Goal: Information Seeking & Learning: Check status

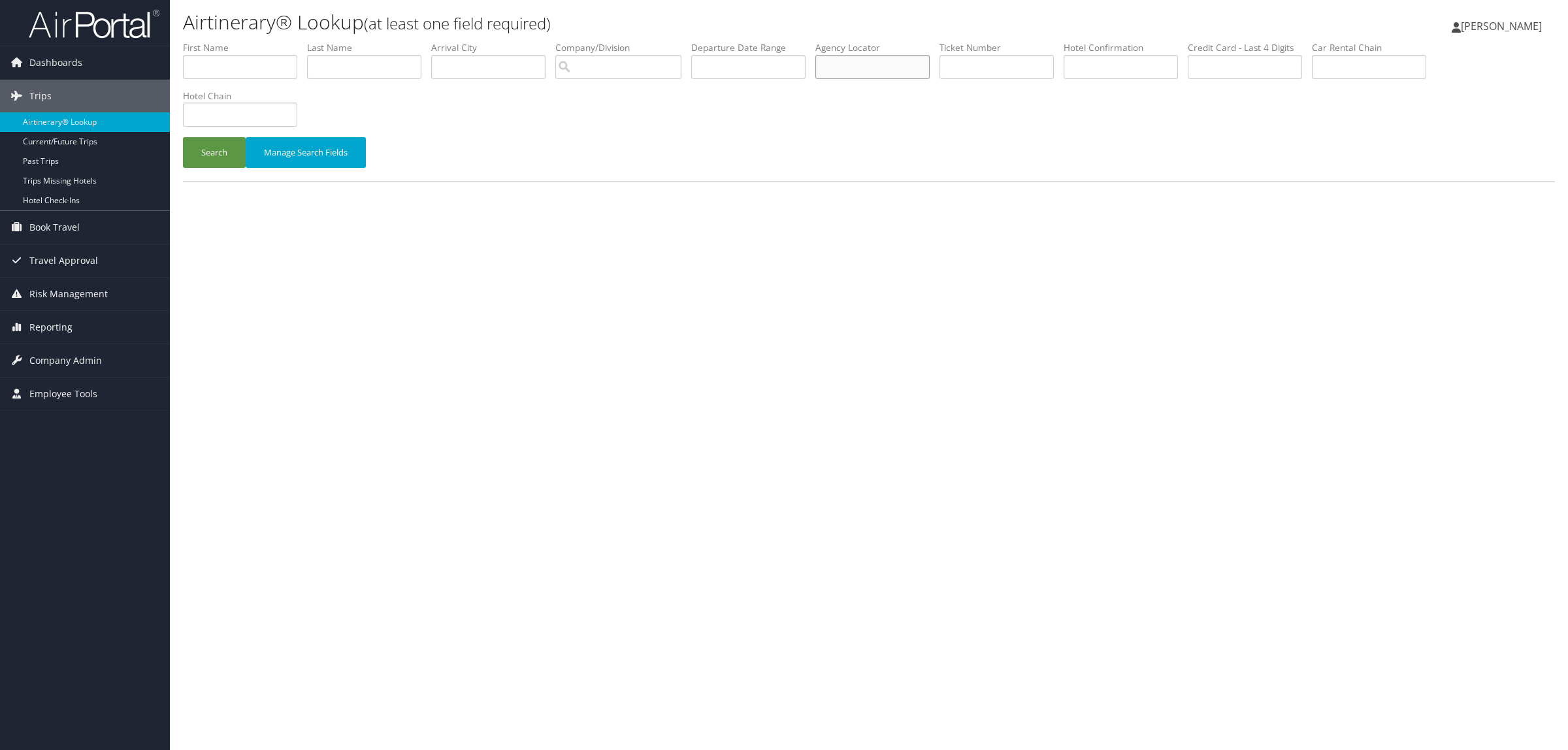
paste input "DHQ083"
click at [205, 150] on button "Search" at bounding box center [214, 153] width 63 height 31
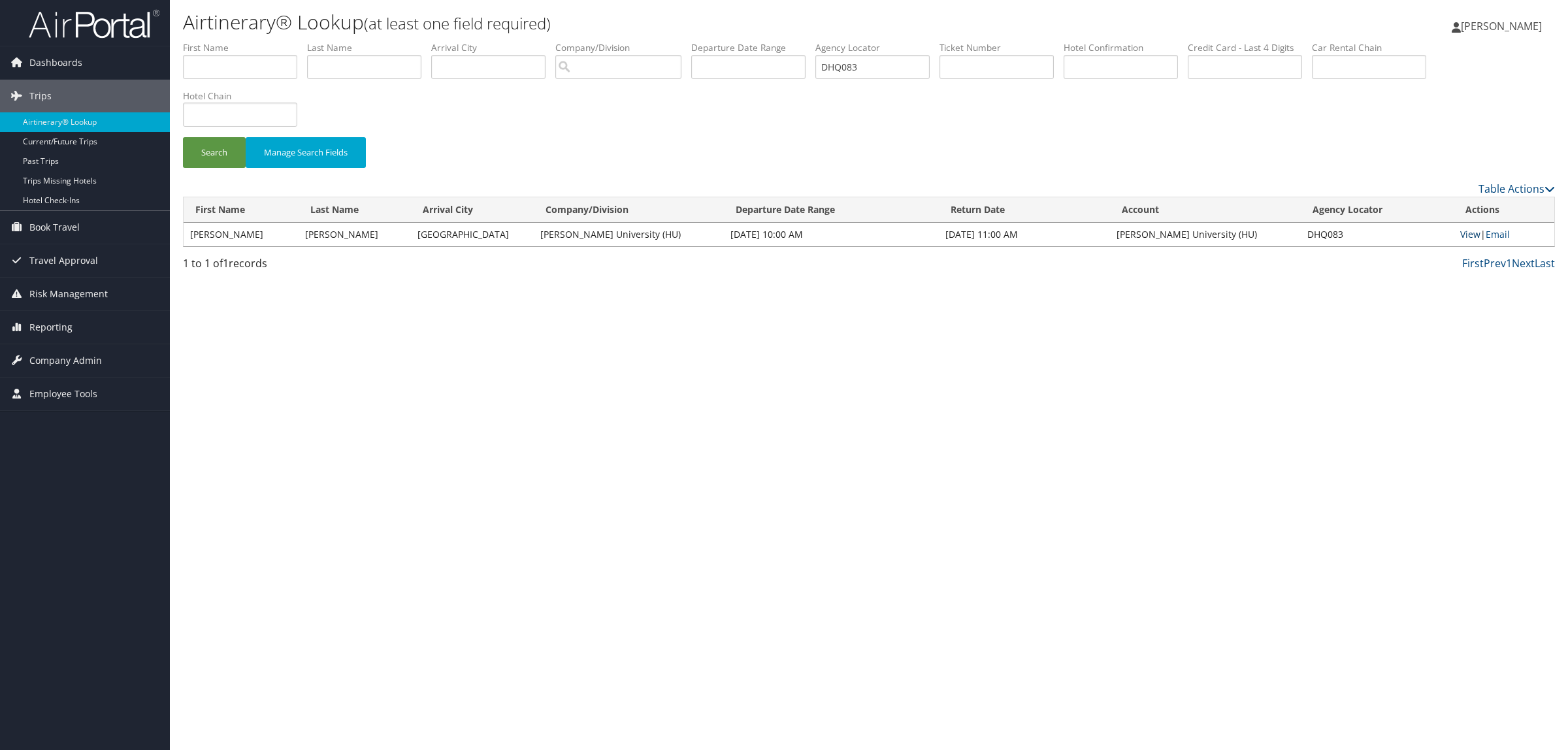
click at [1466, 235] on link "View" at bounding box center [1470, 234] width 20 height 12
drag, startPoint x: 886, startPoint y: 67, endPoint x: 665, endPoint y: 57, distance: 221.2
click at [674, 41] on ul "First Name Last Name Departure City Arrival City Company/Division Airport/City …" at bounding box center [869, 41] width 1372 height 0
paste input "DDZ79"
click at [208, 157] on button "Search" at bounding box center [214, 153] width 63 height 31
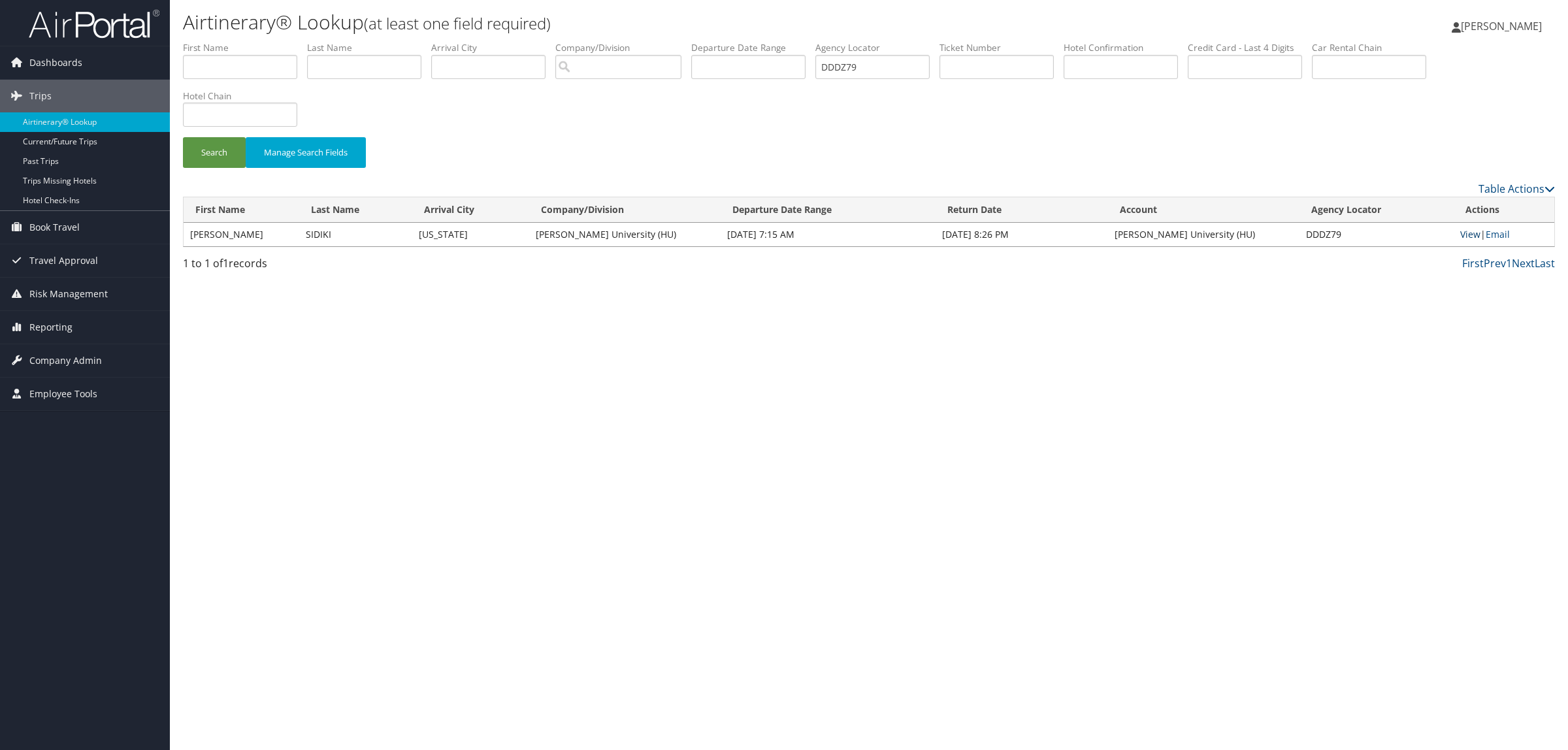
click at [1476, 233] on link "View" at bounding box center [1470, 234] width 20 height 12
drag, startPoint x: 903, startPoint y: 60, endPoint x: 736, endPoint y: 83, distance: 168.6
click at [738, 41] on ul "First Name Last Name Departure City Arrival City Company/Division Airport/City …" at bounding box center [869, 41] width 1372 height 0
paste input "F1DB"
type input "DDF1DB"
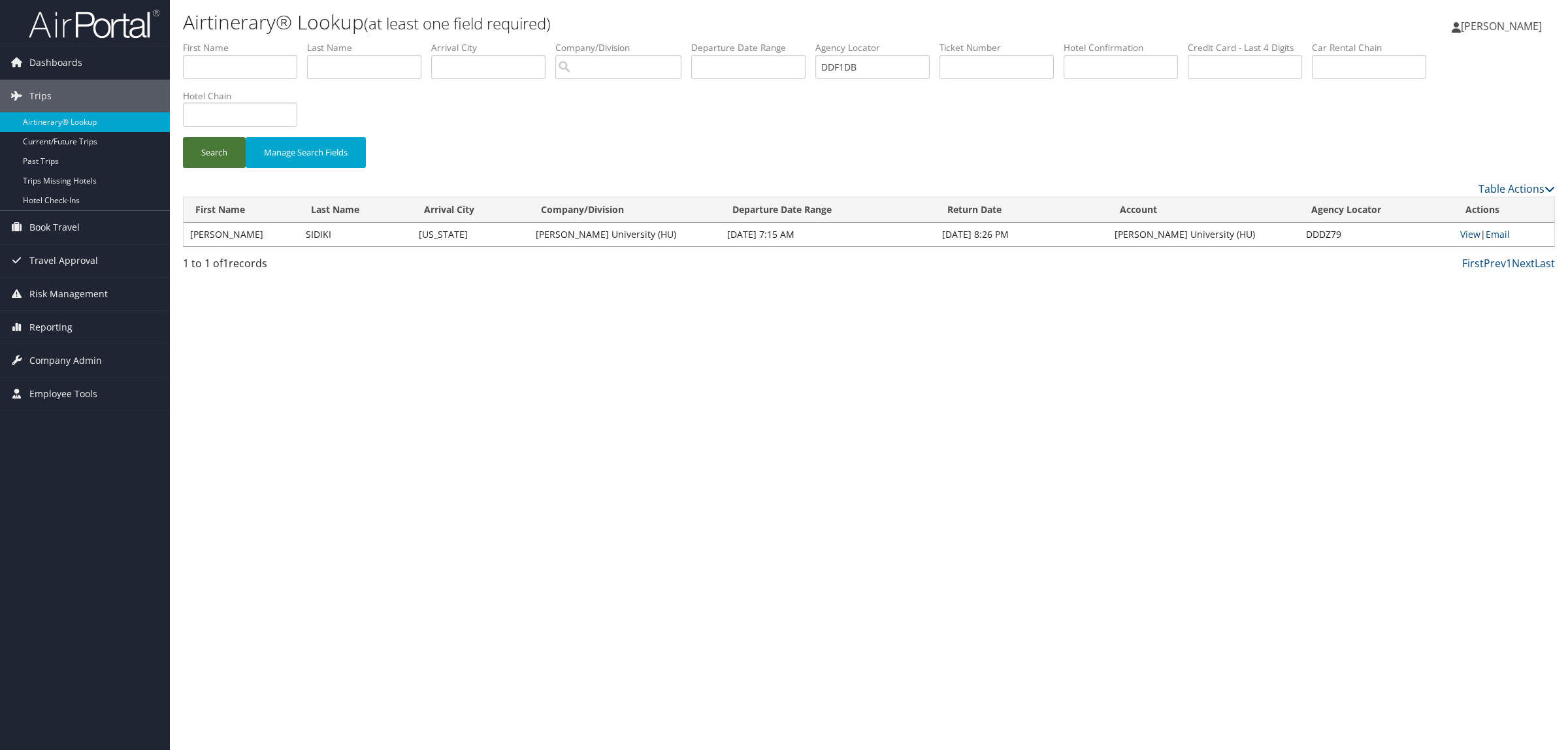
click at [199, 152] on button "Search" at bounding box center [214, 153] width 63 height 31
drag, startPoint x: 883, startPoint y: 67, endPoint x: 817, endPoint y: 65, distance: 66.0
click at [817, 41] on ul "First Name Last Name Departure City Arrival City Company/Division Airport/City …" at bounding box center [869, 41] width 1372 height 0
click at [1476, 237] on link "View" at bounding box center [1470, 234] width 20 height 12
paste input "DZ79"
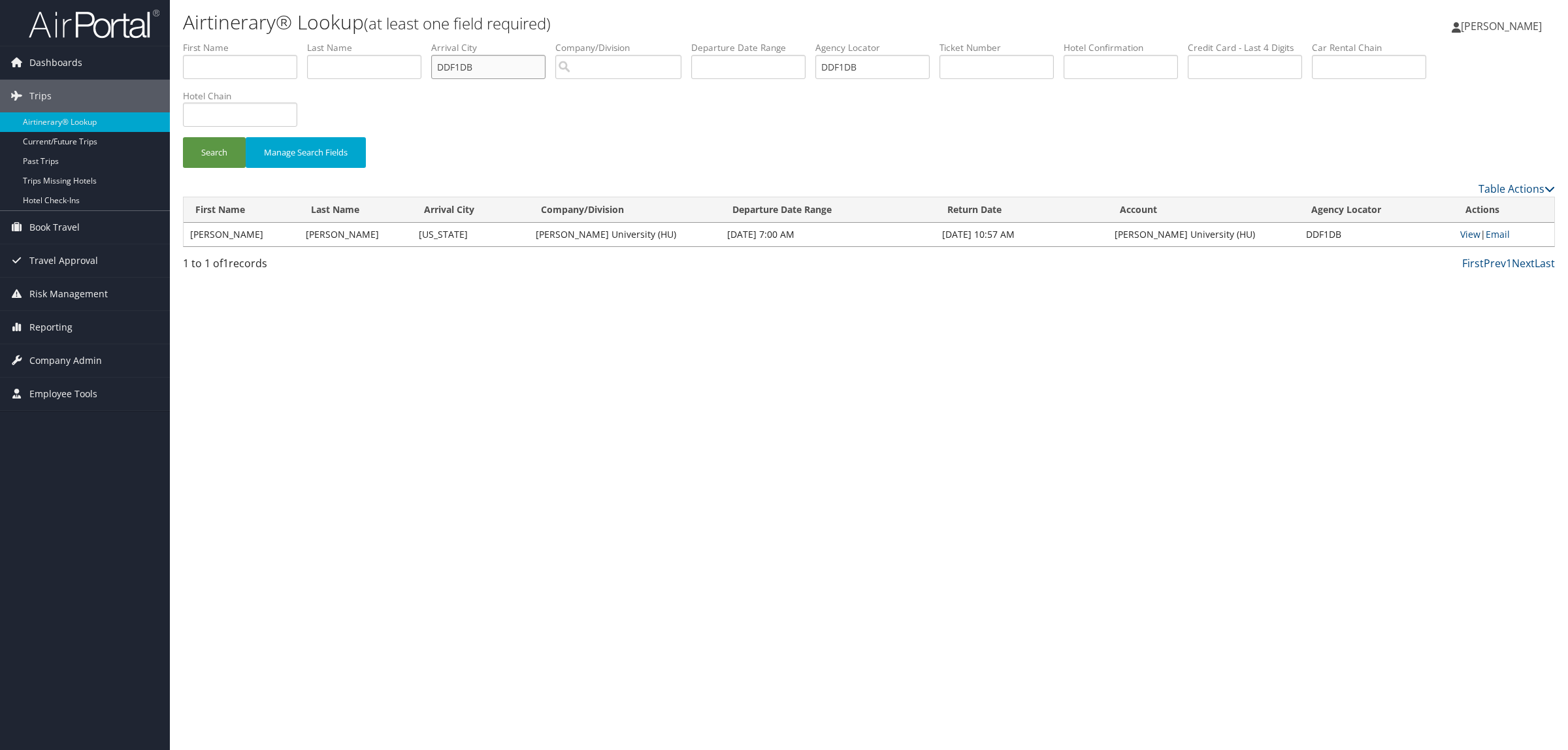
type input "DDDZ79"
drag, startPoint x: 474, startPoint y: 70, endPoint x: 210, endPoint y: 70, distance: 264.0
click at [212, 41] on ul "First Name Last Name Departure City Arrival City DDDZ79 Company/Division Airpor…" at bounding box center [869, 41] width 1372 height 0
drag, startPoint x: 886, startPoint y: 64, endPoint x: 679, endPoint y: 64, distance: 207.0
click at [679, 41] on ul "First Name Last Name Departure City Arrival City Company/Division Airport/City …" at bounding box center [869, 41] width 1372 height 0
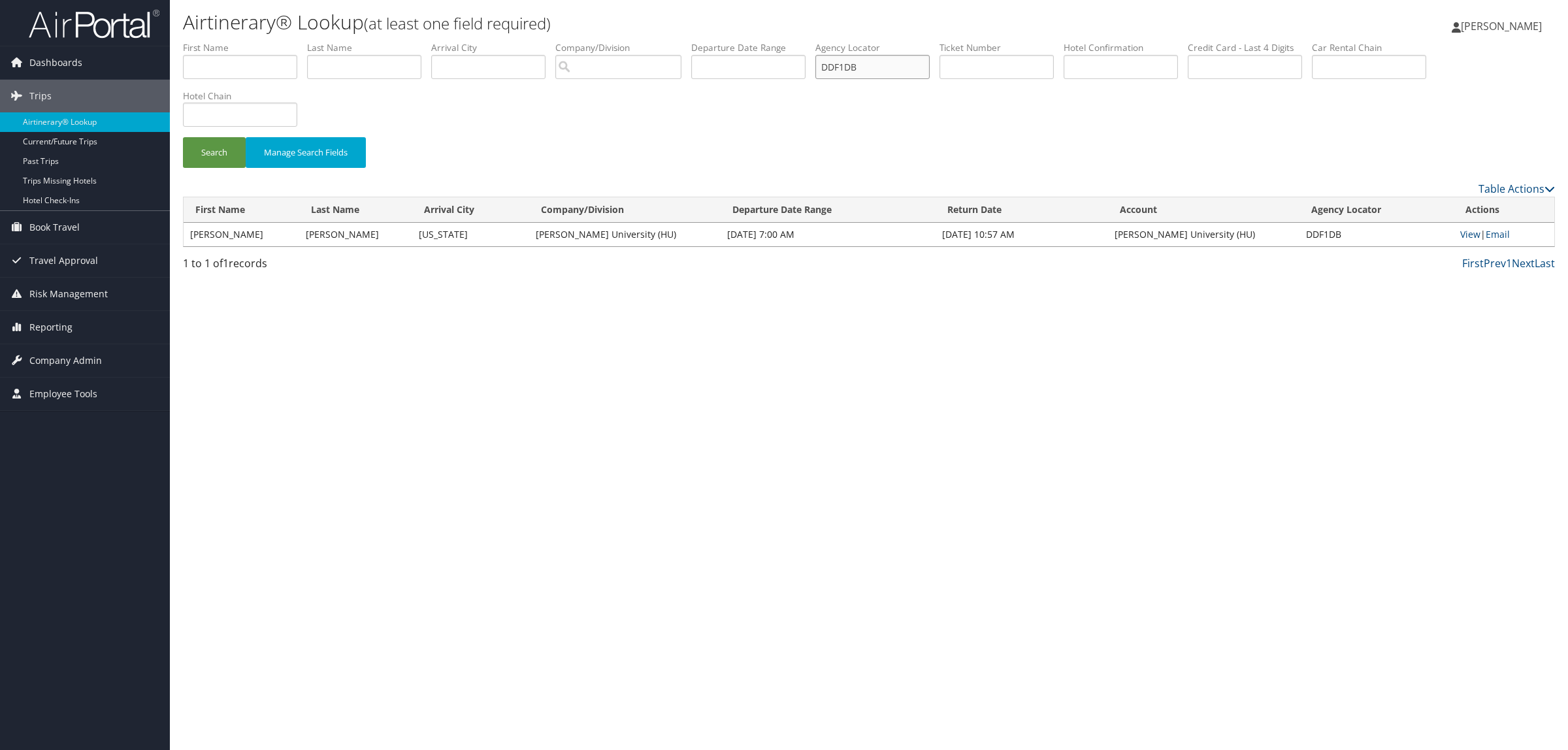
paste input "DZ79"
click at [232, 164] on button "Search" at bounding box center [214, 153] width 63 height 31
click at [1471, 229] on link "View" at bounding box center [1470, 234] width 20 height 12
drag, startPoint x: 896, startPoint y: 65, endPoint x: 507, endPoint y: 59, distance: 389.0
click at [516, 41] on ul "First Name Last Name Departure City Arrival City Company/Division Airport/City …" at bounding box center [869, 41] width 1372 height 0
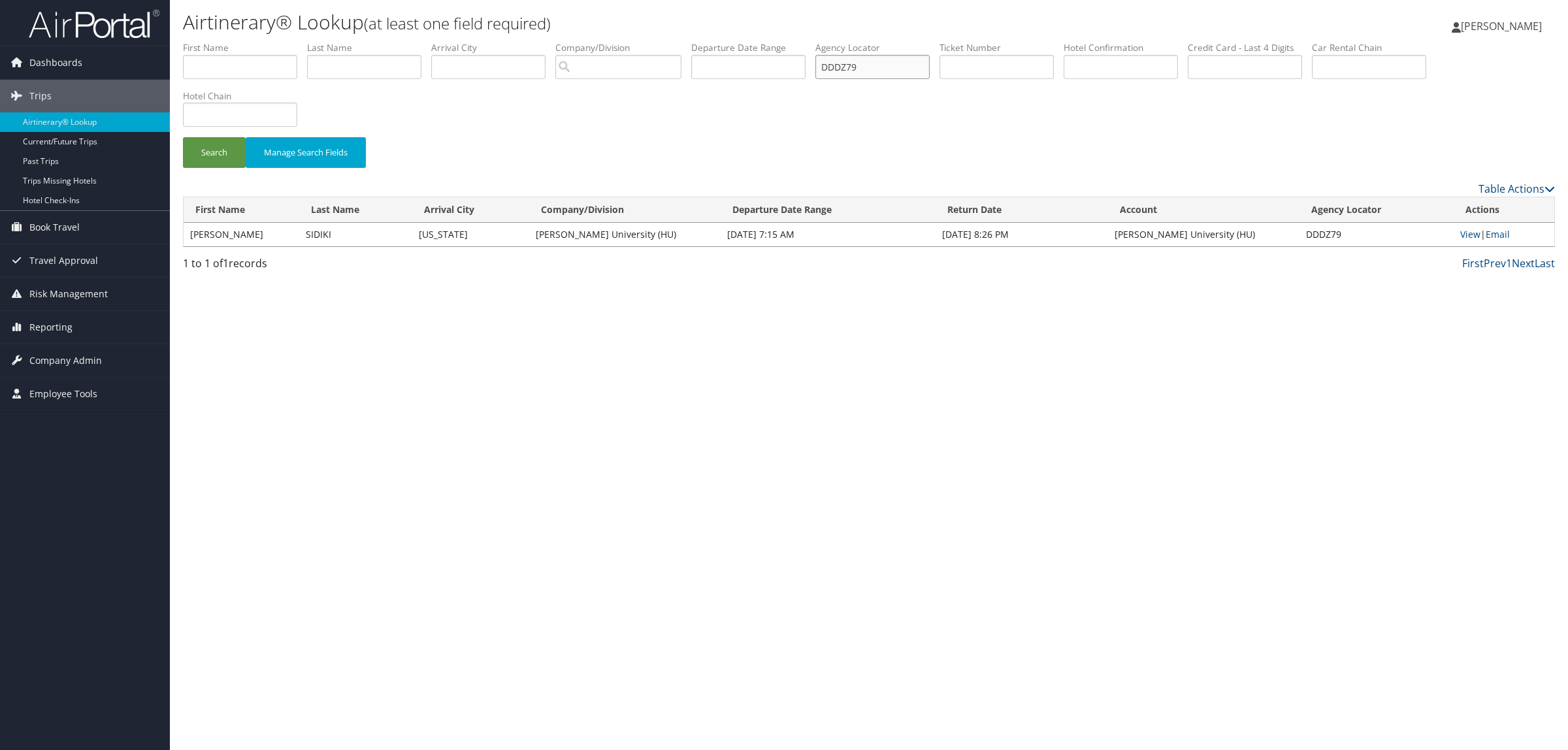
paste input "RNKF"
type input "DDRNKF"
click at [204, 146] on button "Search" at bounding box center [214, 153] width 63 height 31
click at [1475, 230] on link "View" at bounding box center [1470, 234] width 20 height 12
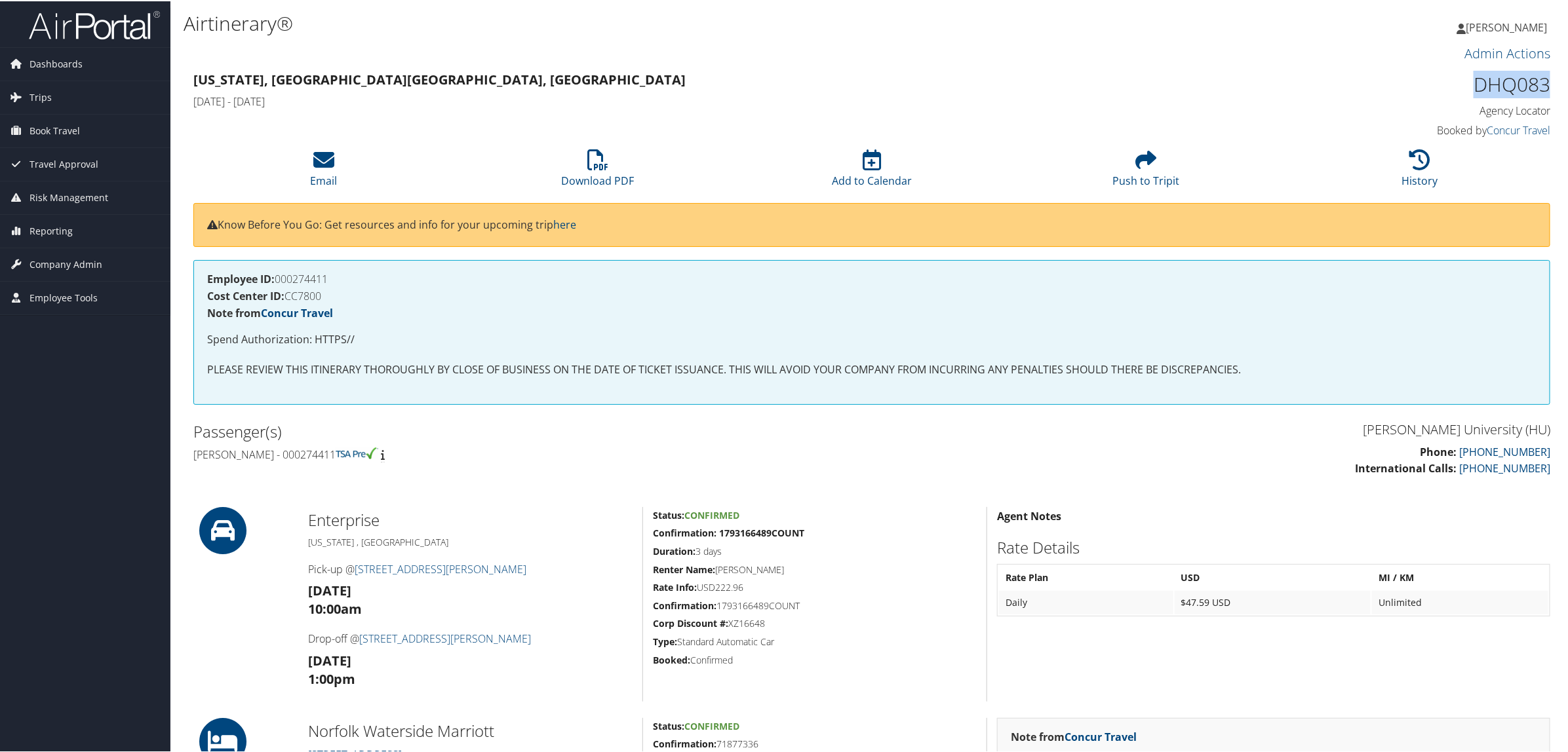
drag, startPoint x: 1464, startPoint y: 92, endPoint x: 1551, endPoint y: 96, distance: 87.1
click at [1551, 96] on div "DHQ083 Agency Locator Agency Locator DHQ083 Booked by Concur Travel Booked by C…" at bounding box center [1388, 104] width 344 height 75
copy h1 "DHQ083"
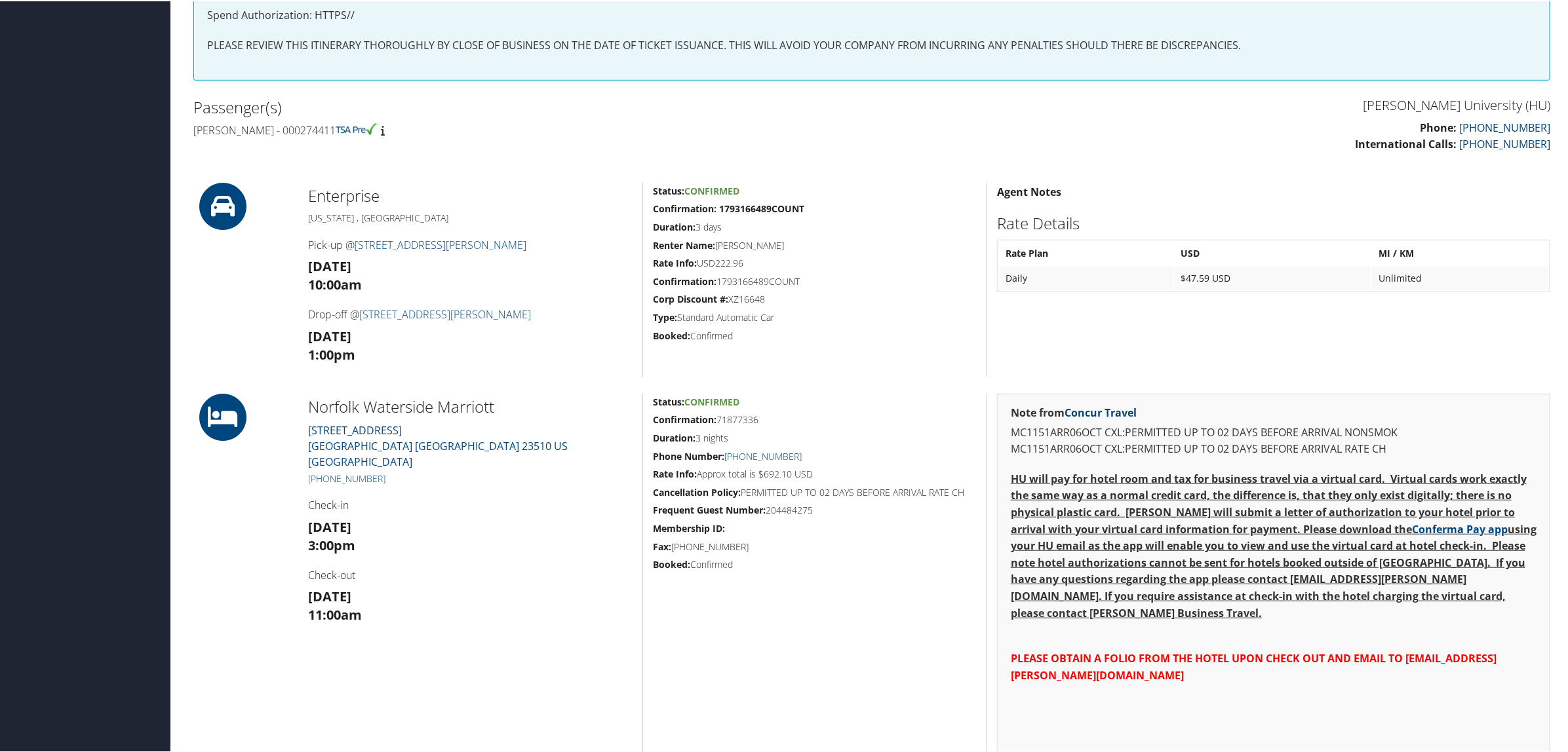
scroll to position [327, 0]
drag, startPoint x: 387, startPoint y: 459, endPoint x: 323, endPoint y: 456, distance: 64.1
click at [323, 468] on h5 "+1 (757) 627-4200" at bounding box center [470, 474] width 324 height 13
copy link "757) 627-4200"
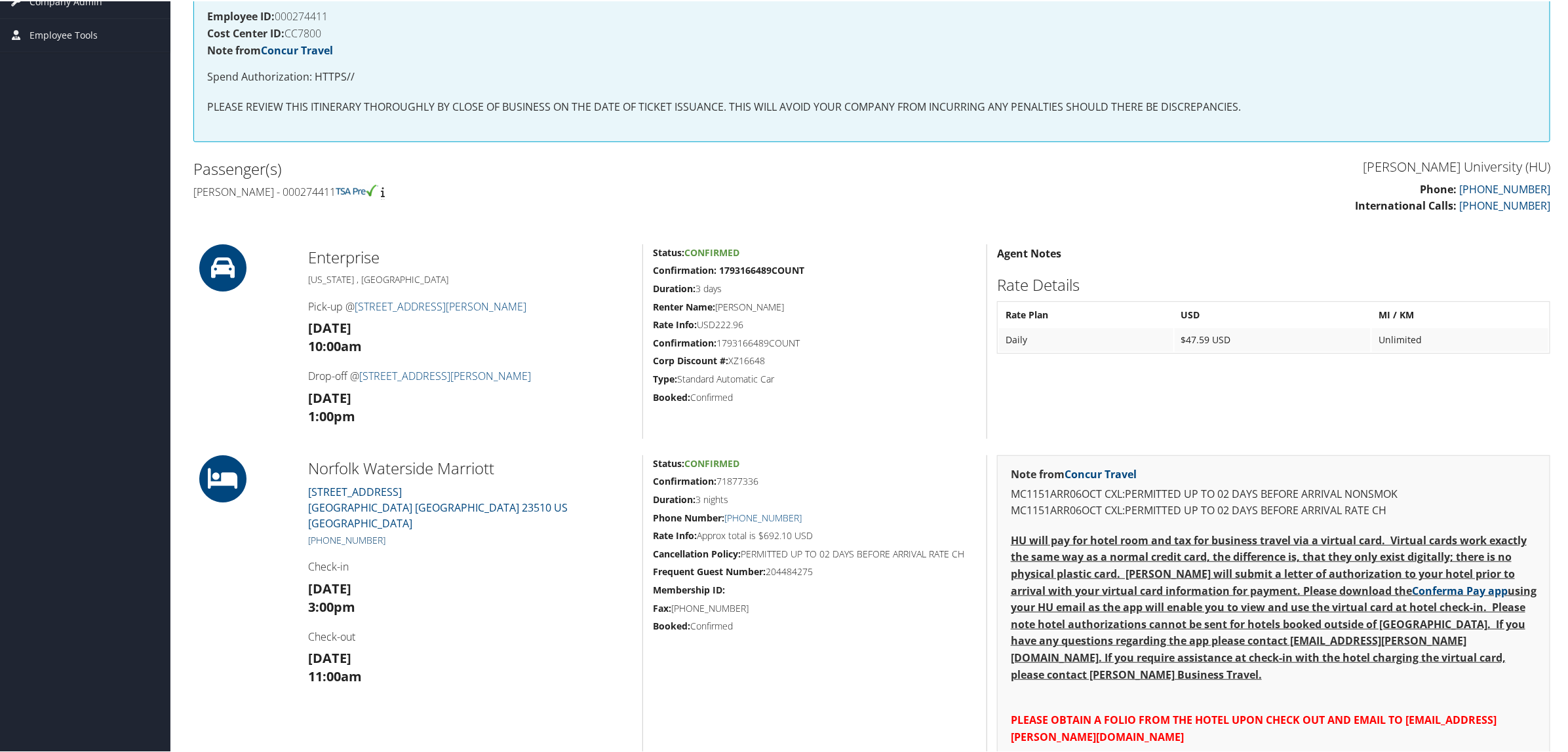
scroll to position [0, 0]
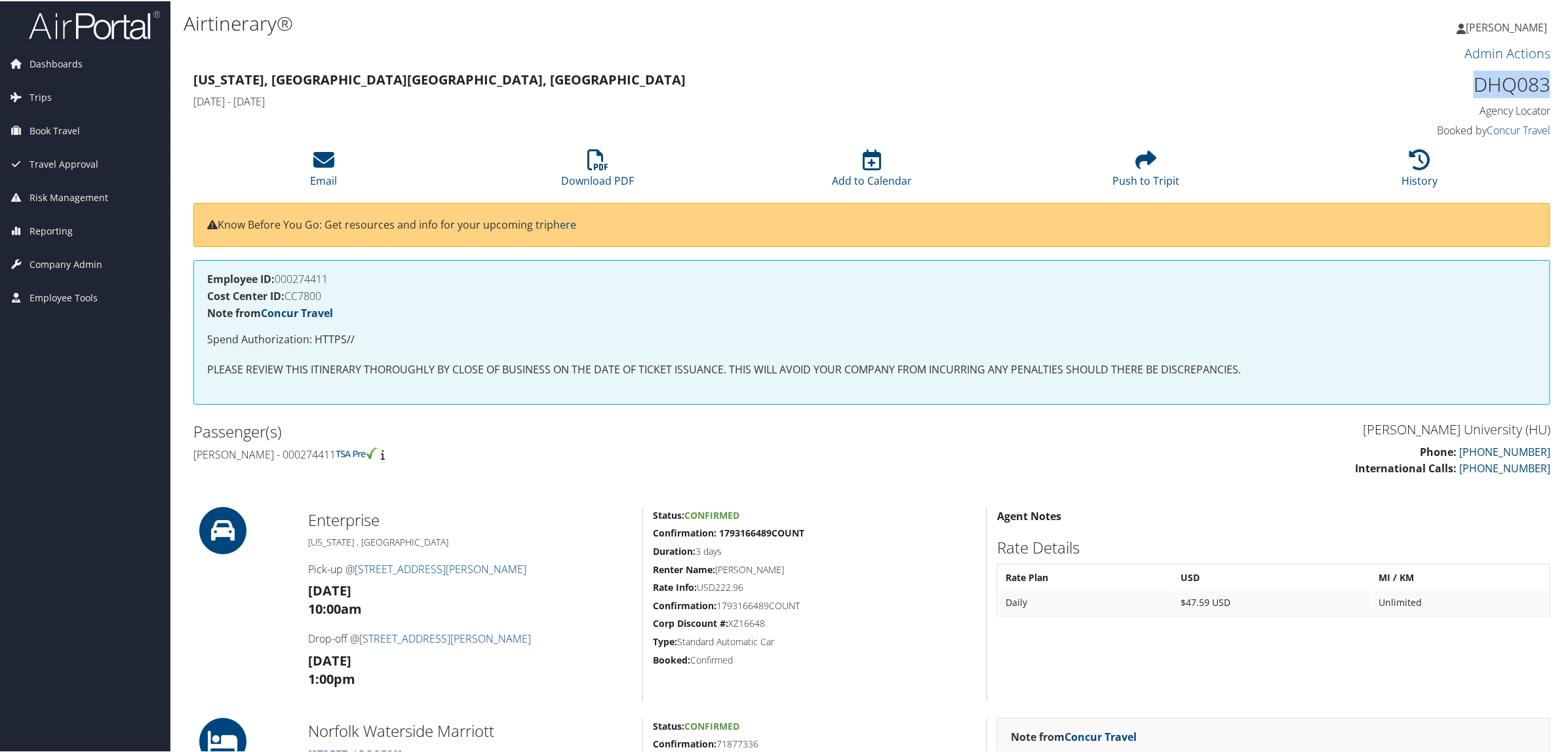
drag, startPoint x: 1460, startPoint y: 83, endPoint x: 1557, endPoint y: 86, distance: 97.0
copy h1 "DHQ083"
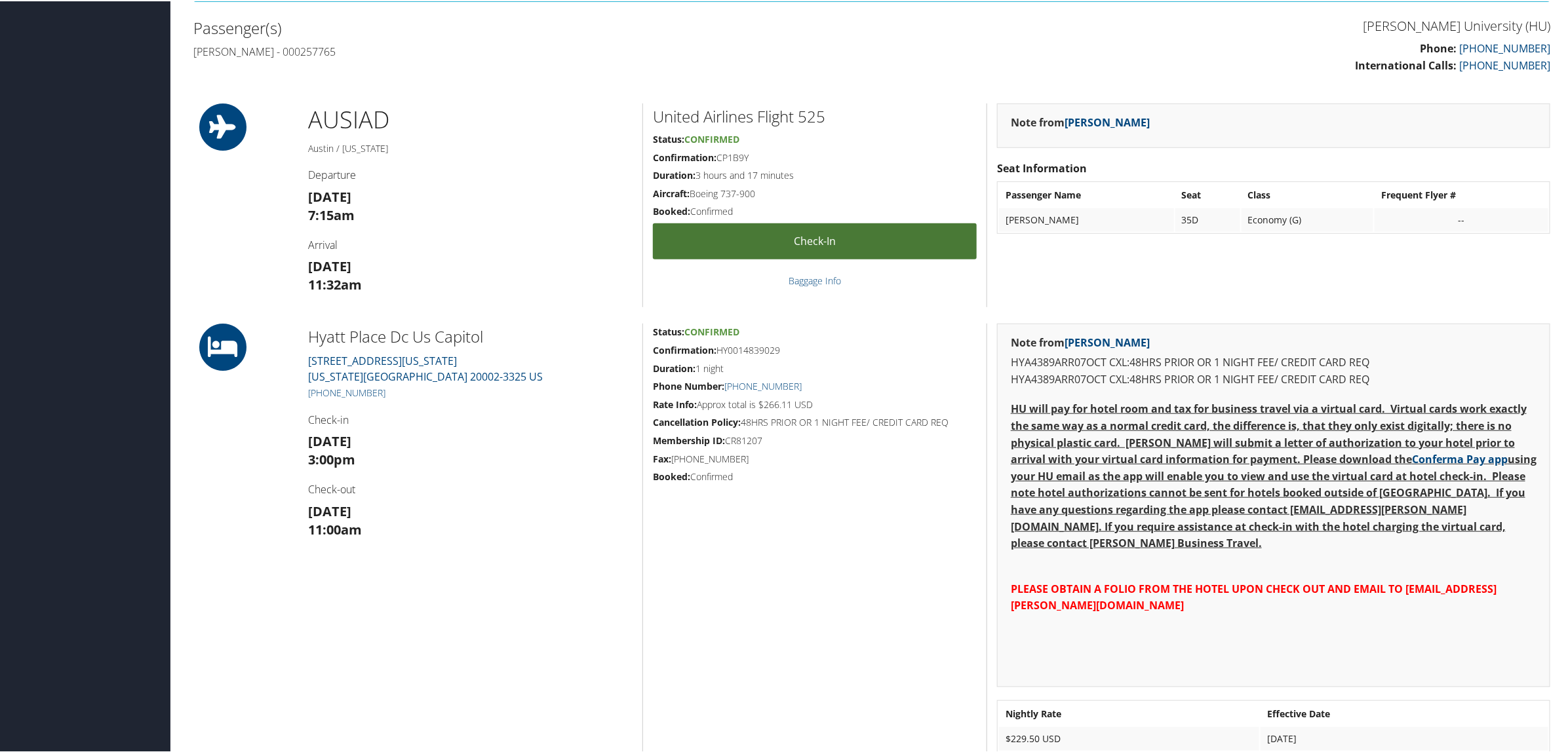
scroll to position [573, 0]
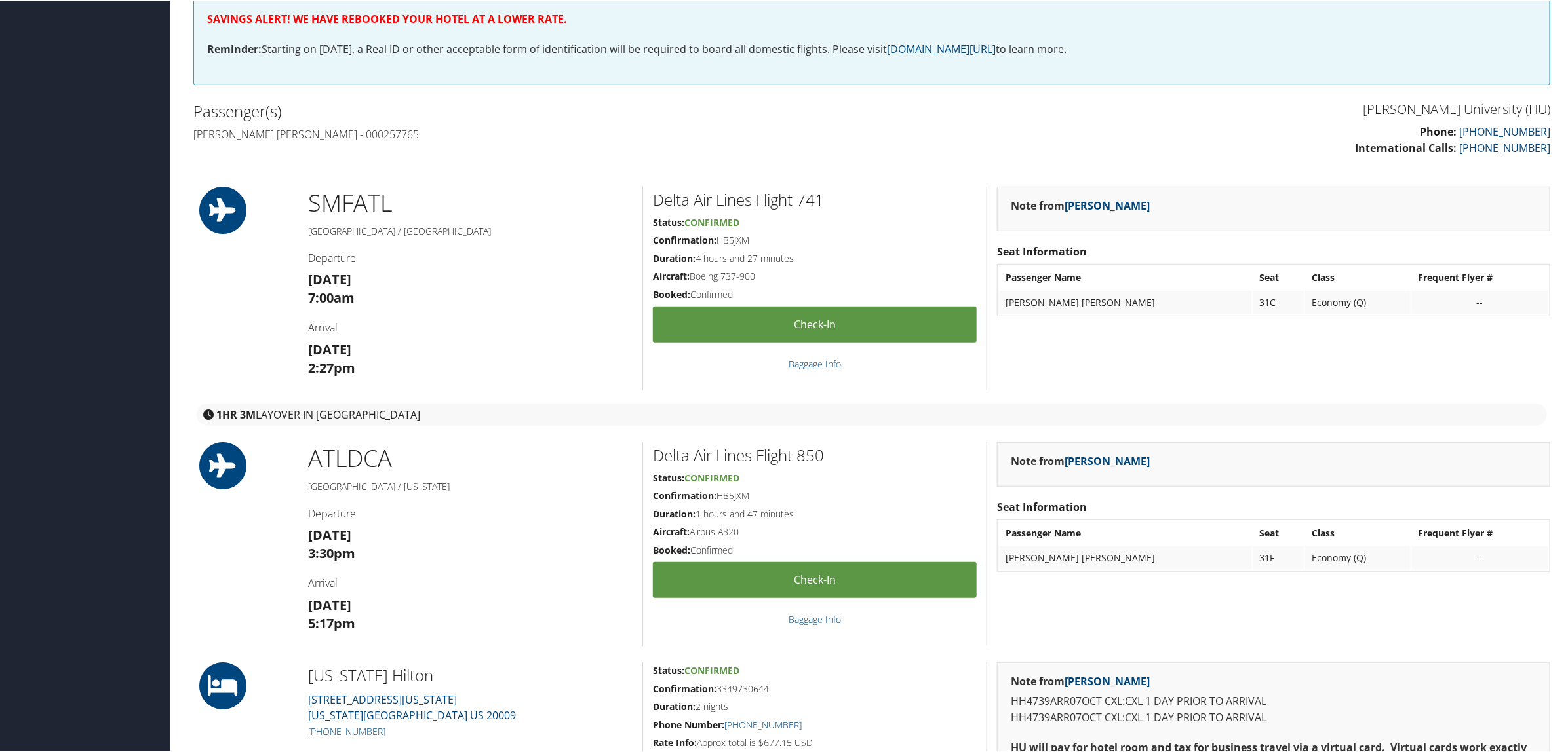
scroll to position [491, 0]
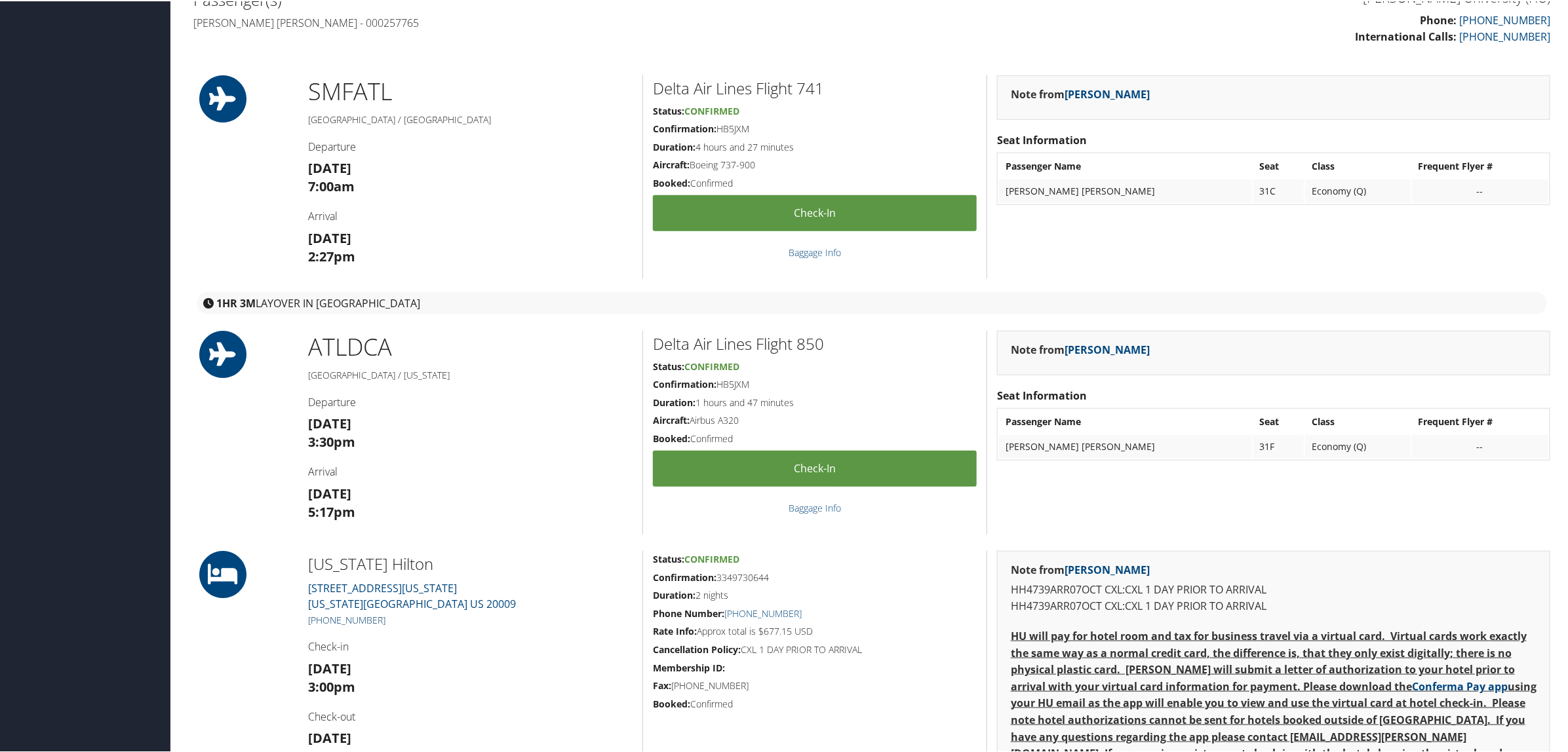
drag, startPoint x: 387, startPoint y: 619, endPoint x: 323, endPoint y: 613, distance: 64.3
click at [323, 613] on h5 "+1 (202) 483-3000" at bounding box center [470, 619] width 324 height 13
copy link "202) 483-3000"
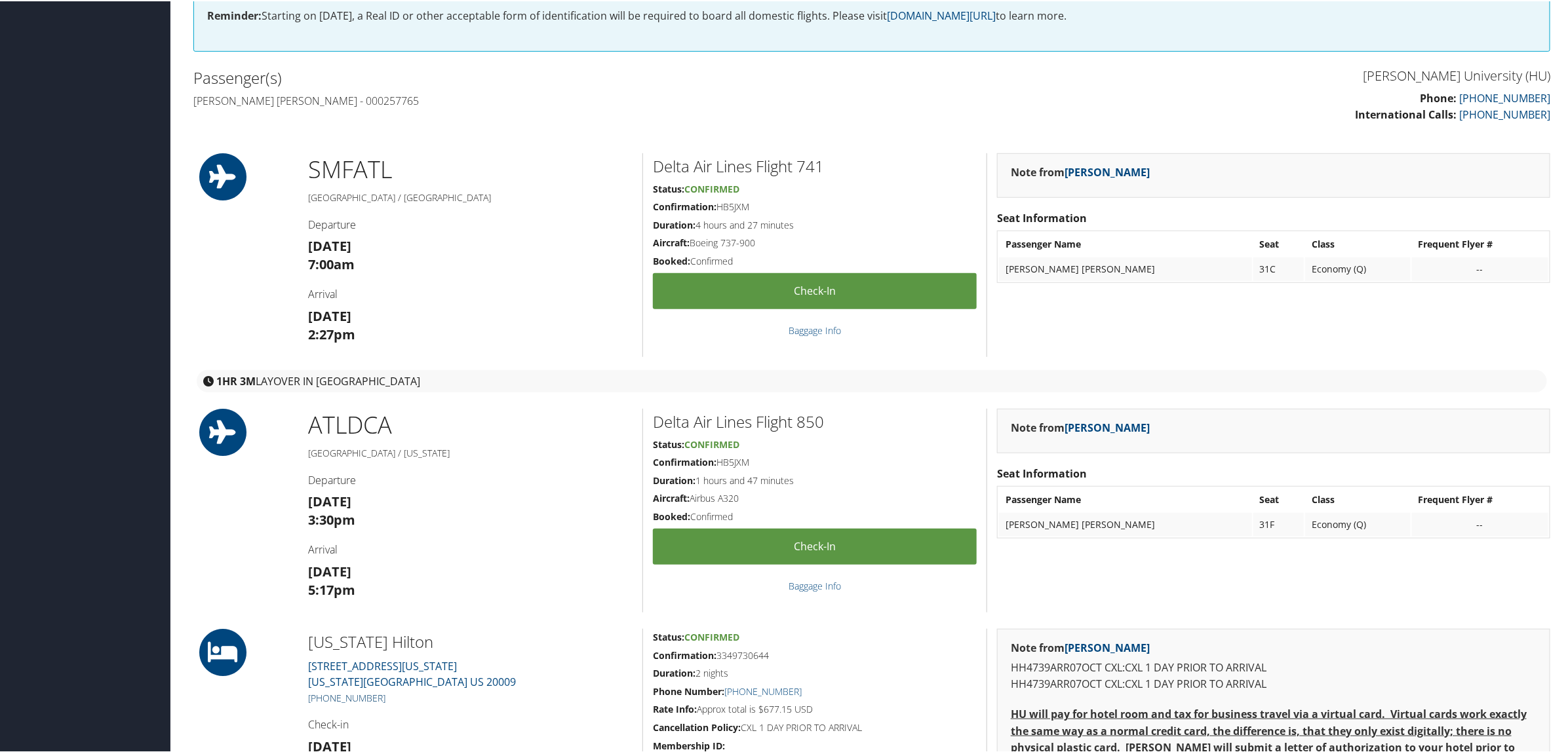
scroll to position [410, 0]
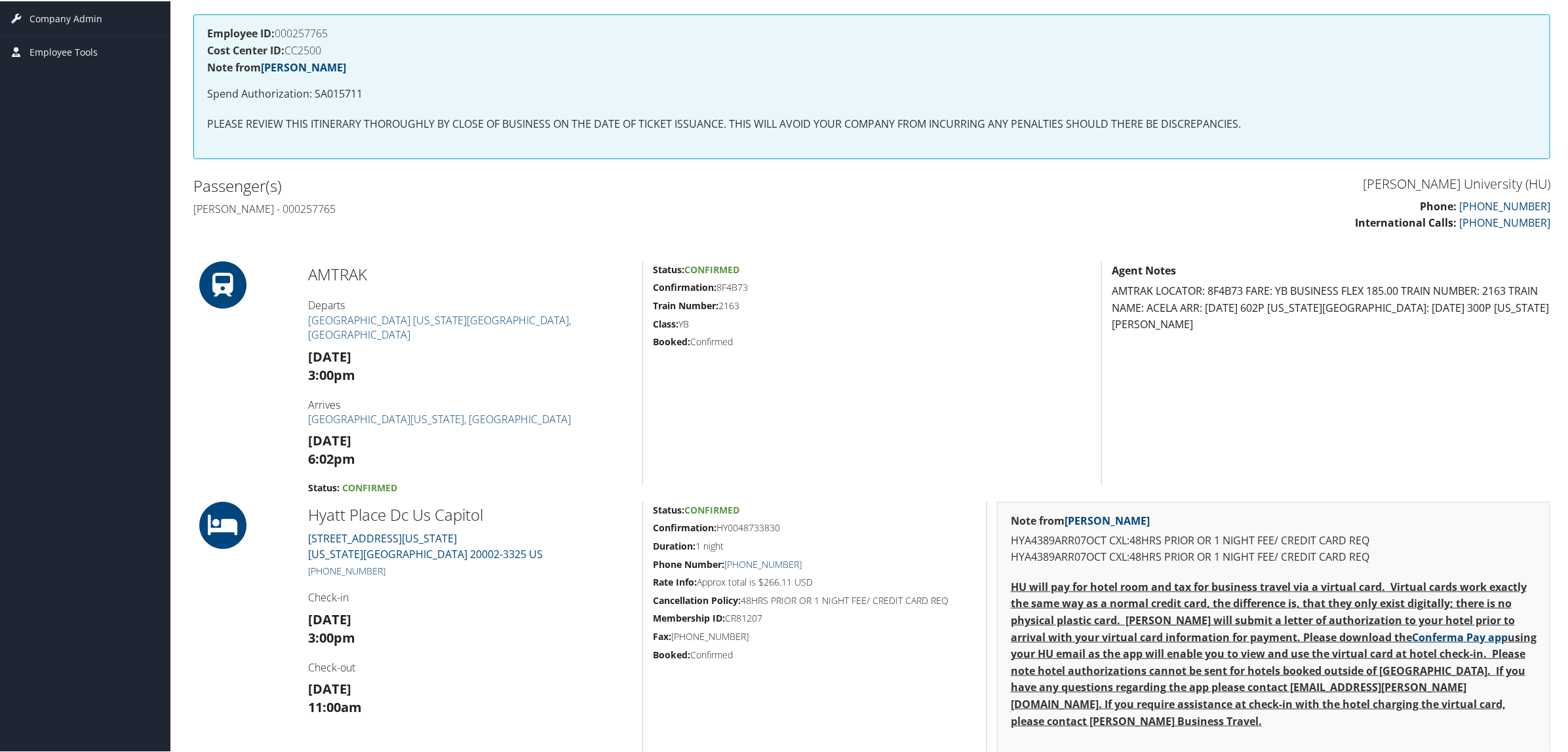
scroll to position [491, 0]
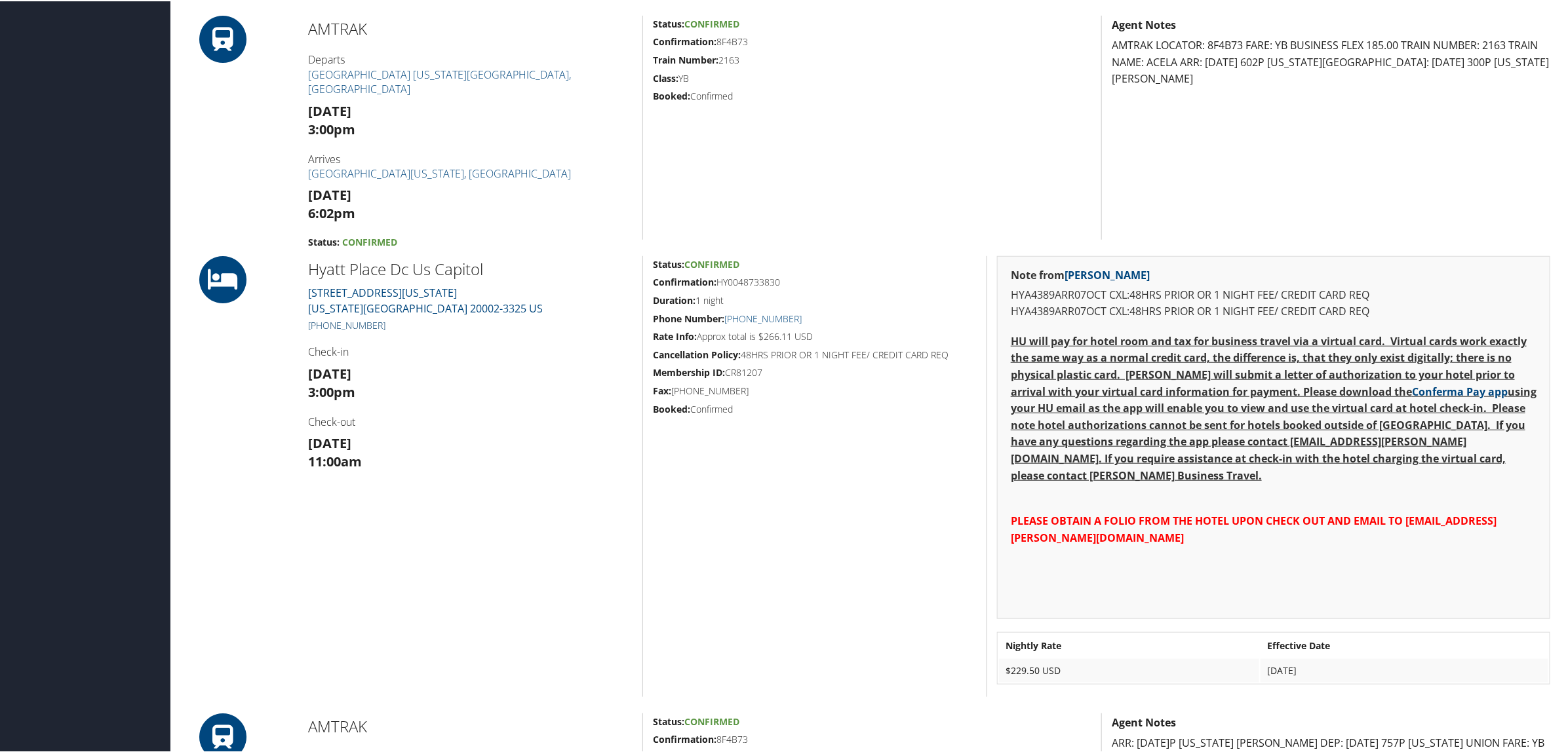
drag, startPoint x: 392, startPoint y: 319, endPoint x: 324, endPoint y: 329, distance: 68.7
click at [324, 329] on h5 "[PHONE_NUMBER]" at bounding box center [470, 324] width 324 height 13
copy link "202) 289-5599"
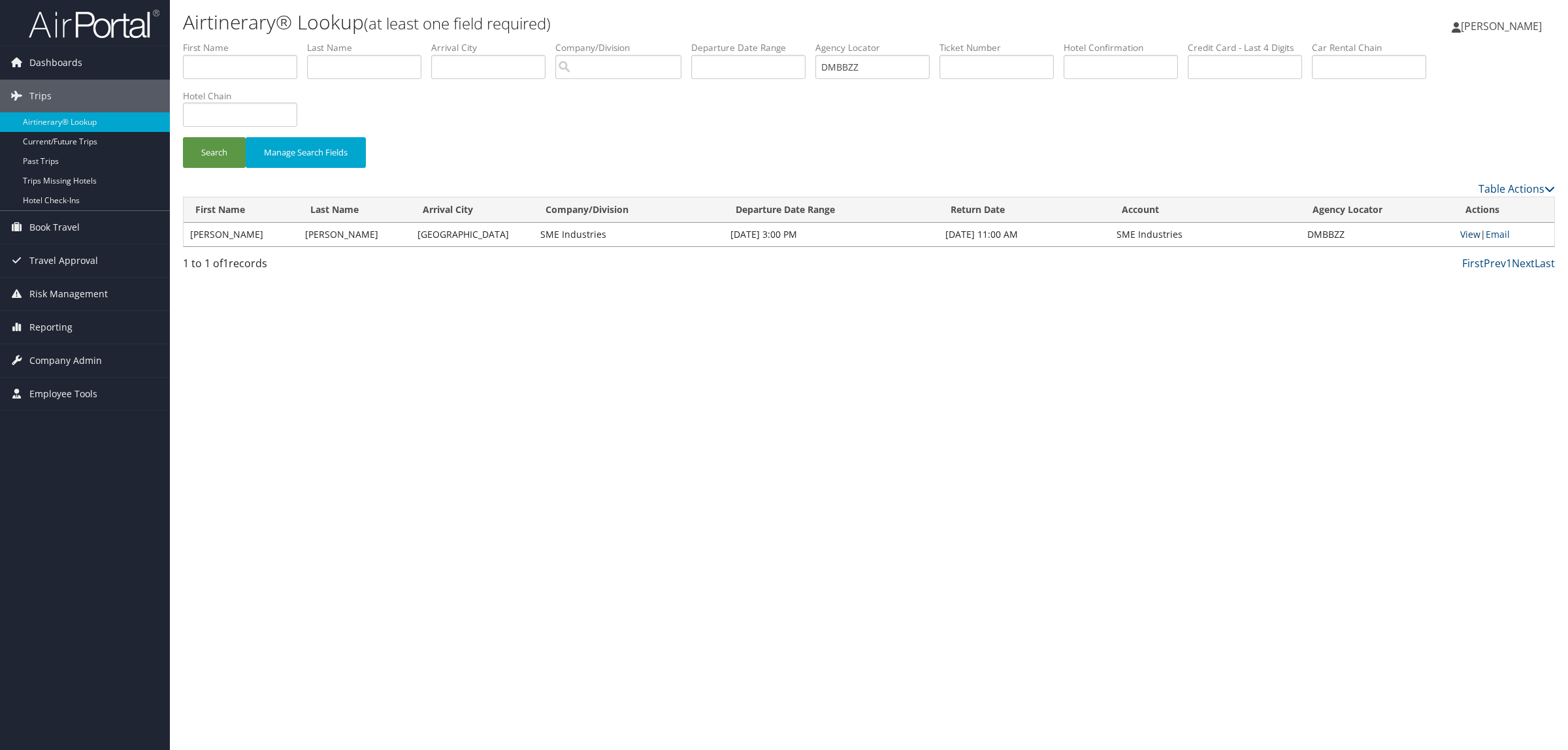
click at [1463, 230] on link "View" at bounding box center [1470, 234] width 20 height 12
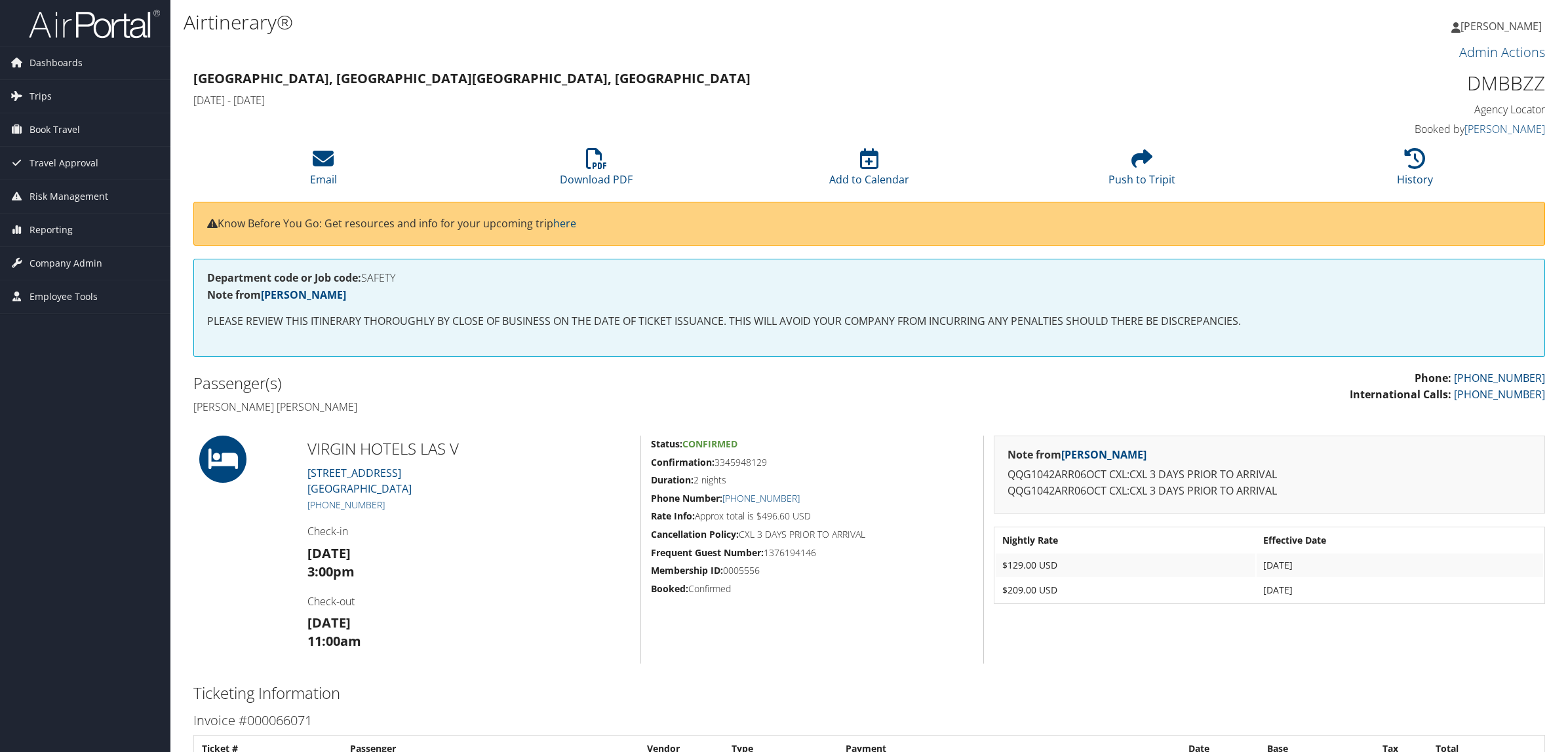
scroll to position [82, 0]
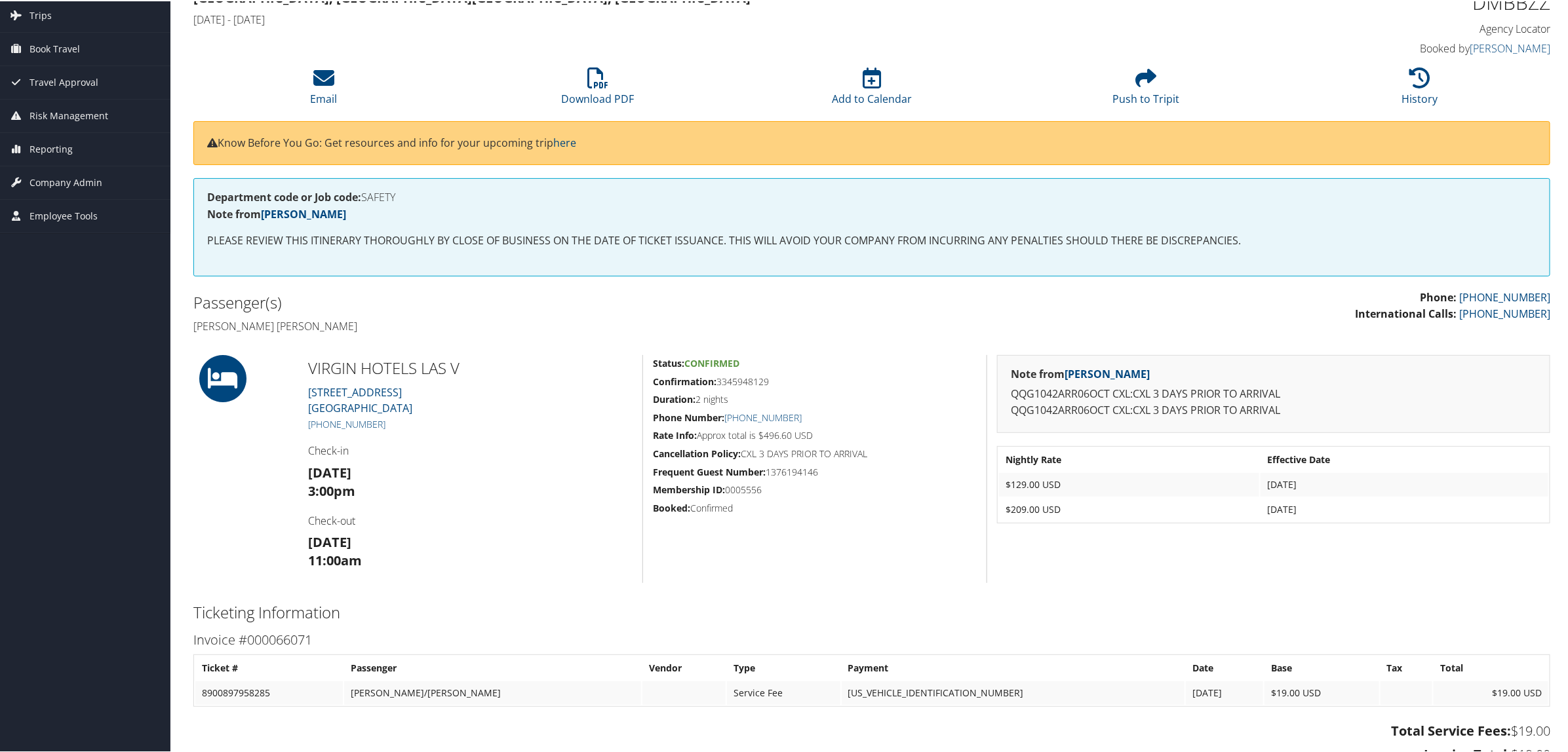
click at [498, 628] on div "Invoice #000066071 Ticket # Passenger Vendor Type Payment Date Base Tax Total 8…" at bounding box center [872, 698] width 1377 height 140
click at [585, 613] on h2 "Ticketing Information" at bounding box center [872, 611] width 1357 height 23
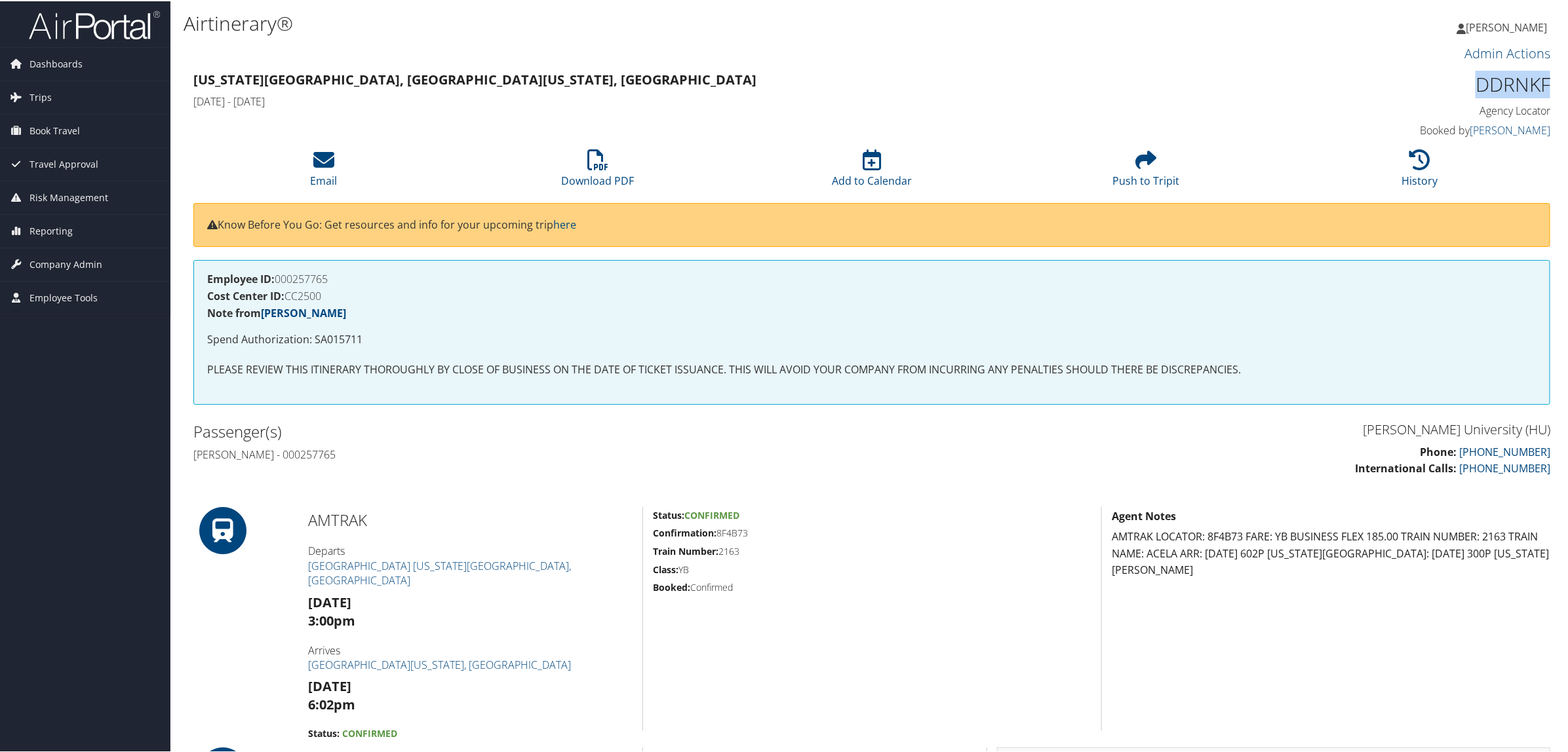
drag, startPoint x: 1489, startPoint y: 86, endPoint x: 1548, endPoint y: 84, distance: 59.0
click at [1548, 84] on div "DDRNKF Agency Locator Agency Locator DDRNKF Booked by [PERSON_NAME] Booked by […" at bounding box center [1388, 104] width 344 height 75
copy h1 "DDRNKF"
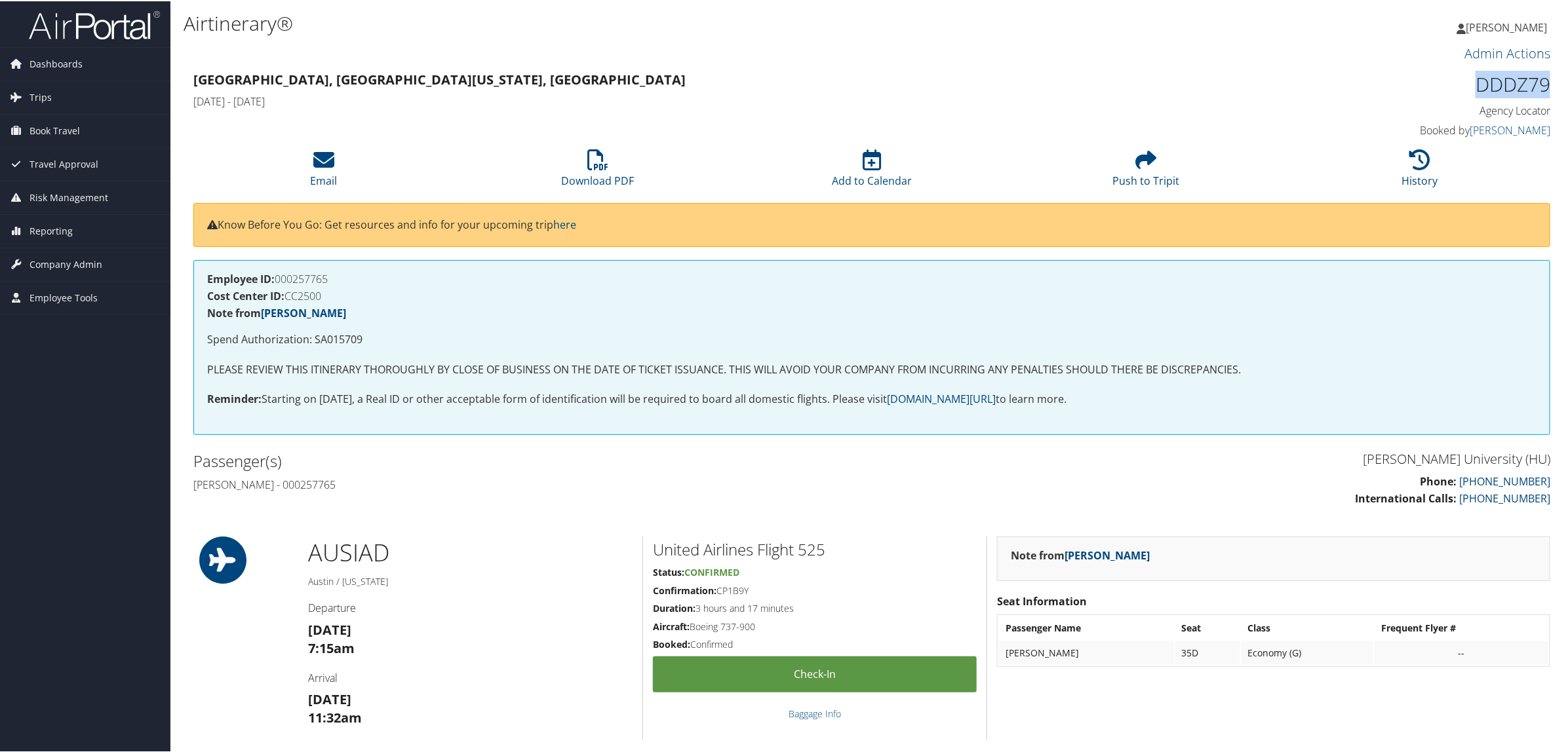
drag, startPoint x: 1474, startPoint y: 80, endPoint x: 1548, endPoint y: 87, distance: 74.3
click at [1548, 87] on div "DDDZ79 Agency Locator Agency Locator DDDZ79 Booked by Cara Hoyt Booked by Cara …" at bounding box center [1388, 104] width 344 height 75
copy h1 "DDDZ79"
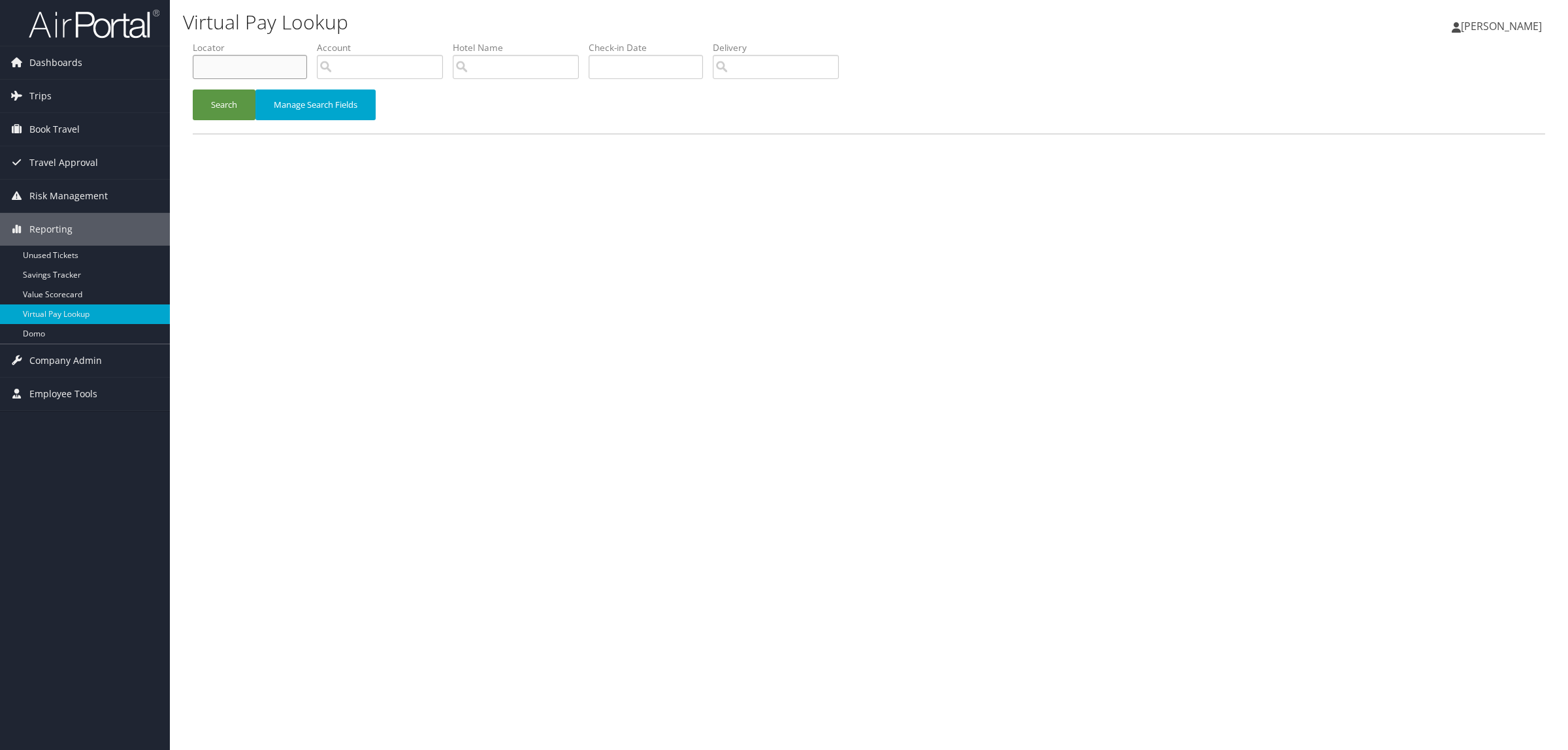
click at [223, 71] on input "text" at bounding box center [250, 67] width 114 height 24
paste input "DKVKV4"
click at [218, 92] on button "Search" at bounding box center [224, 105] width 63 height 31
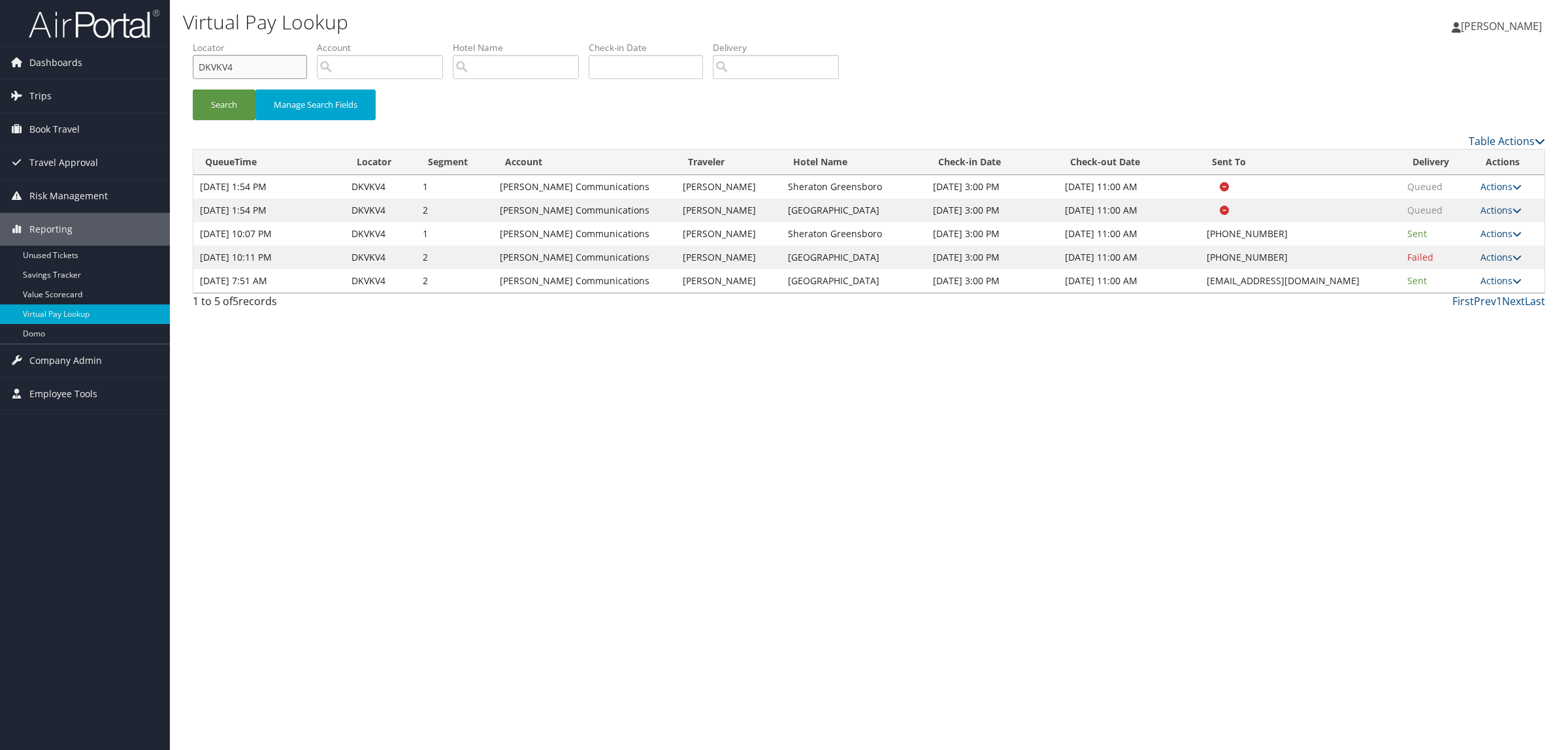
drag, startPoint x: 188, startPoint y: 69, endPoint x: 173, endPoint y: 69, distance: 15.0
click at [157, 69] on div "Dashboards AirPortal 360™ (Manager) AirPortal 360™ (Agent) My Travel Dashboard …" at bounding box center [784, 375] width 1568 height 750
paste input "N2F7W"
type input "DN2F7W"
drag, startPoint x: 1204, startPoint y: 279, endPoint x: 1340, endPoint y: 285, distance: 136.1
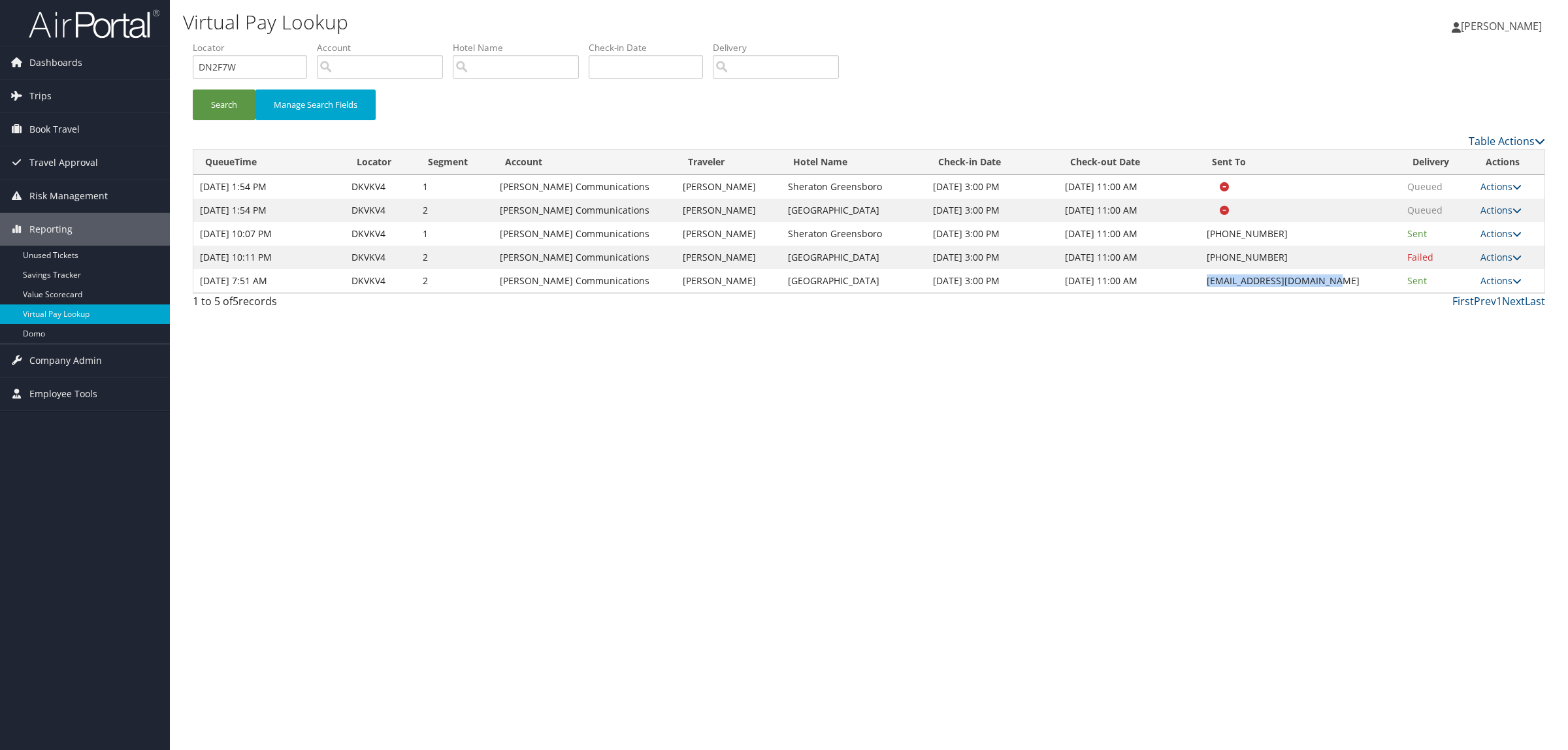
click at [1340, 285] on td "[EMAIL_ADDRESS][DOMAIN_NAME]" at bounding box center [1301, 281] width 202 height 23
drag, startPoint x: 1321, startPoint y: 279, endPoint x: 1298, endPoint y: 289, distance: 25.1
click at [1298, 289] on td "GSPSC-SalesAdm@hilton.com" at bounding box center [1301, 281] width 202 height 23
drag, startPoint x: 1204, startPoint y: 278, endPoint x: 1328, endPoint y: 282, distance: 124.1
click at [1328, 282] on td "GSPSC-SalesAdm@hilton.com" at bounding box center [1301, 281] width 202 height 23
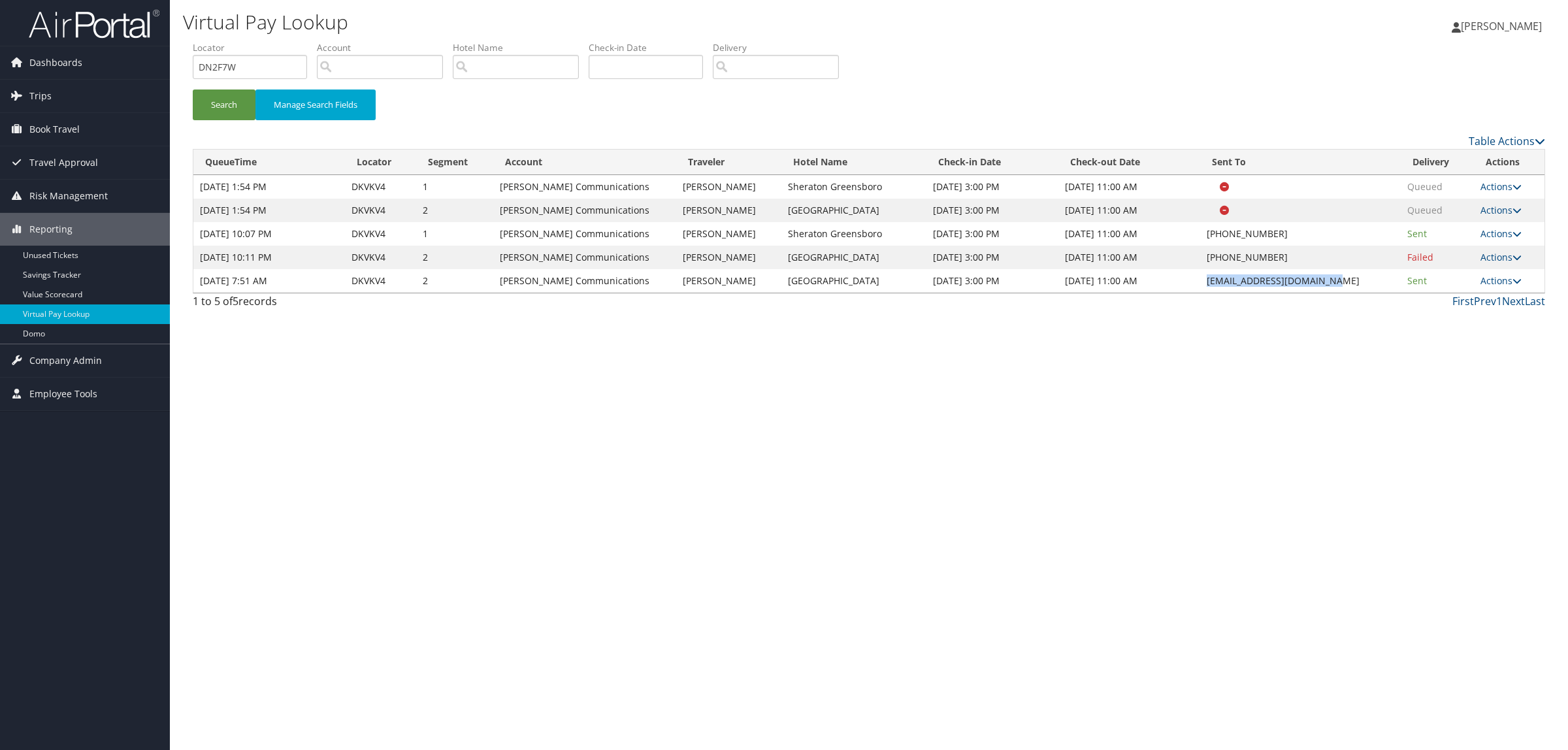
copy td "GSPSC-SalesAdm@hilton.com"
click at [223, 97] on button "Search" at bounding box center [224, 105] width 63 height 31
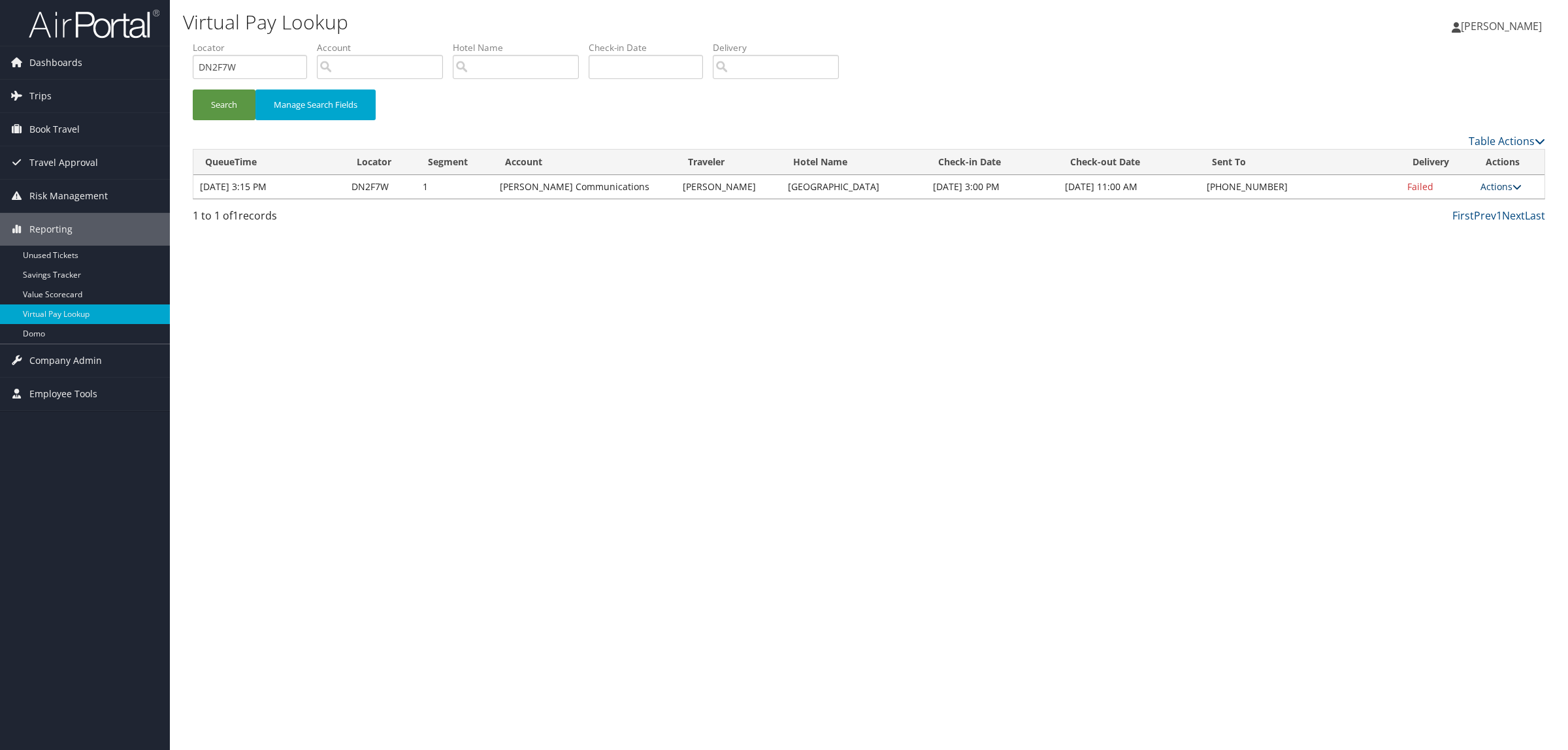
click at [1494, 190] on link "Actions" at bounding box center [1501, 187] width 41 height 12
click at [1480, 205] on link "Resend" at bounding box center [1463, 206] width 112 height 22
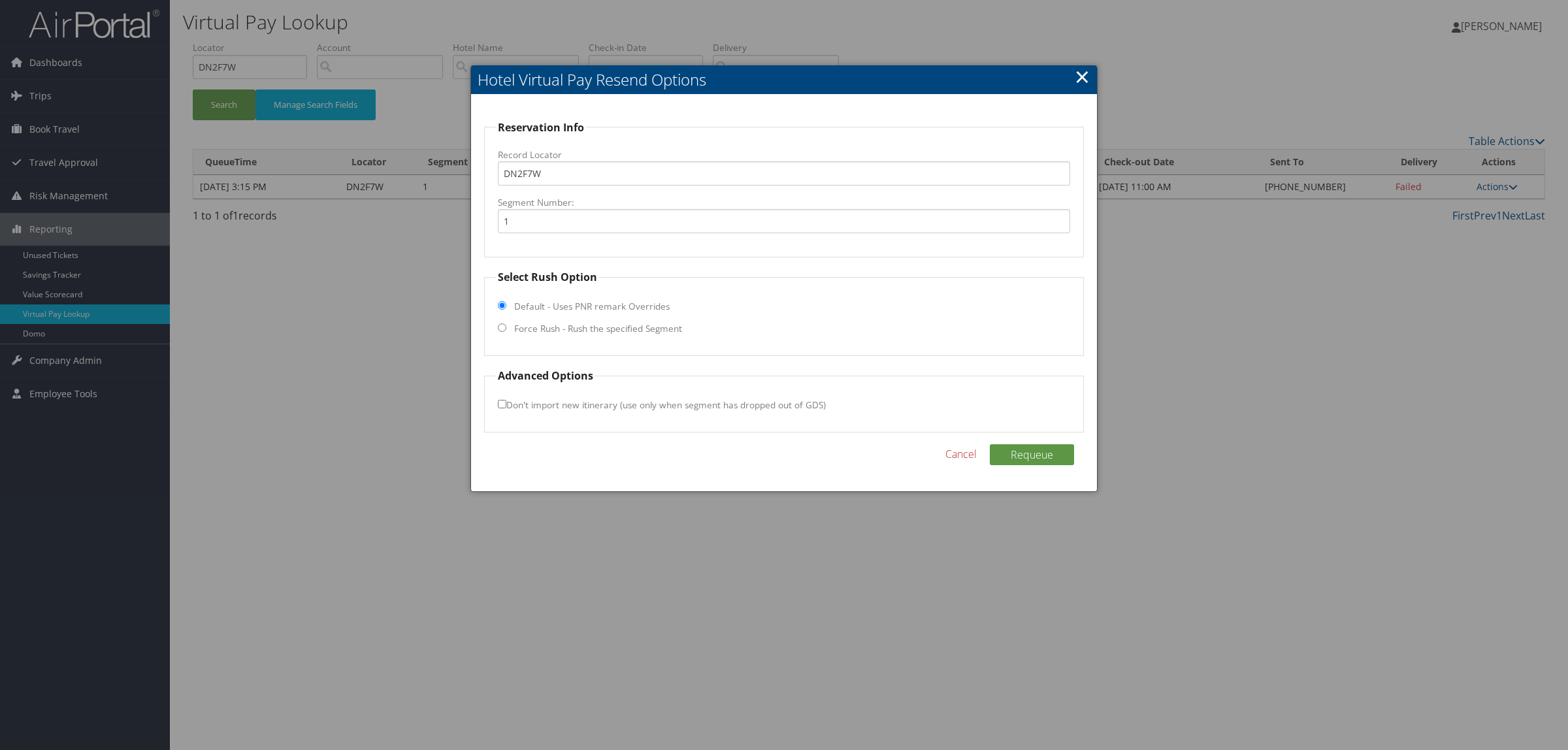
click at [665, 326] on label "Force Rush - Rush the specified Segment" at bounding box center [598, 328] width 168 height 13
click at [506, 326] on input "Force Rush - Rush the specified Segment" at bounding box center [502, 327] width 9 height 9
radio input "true"
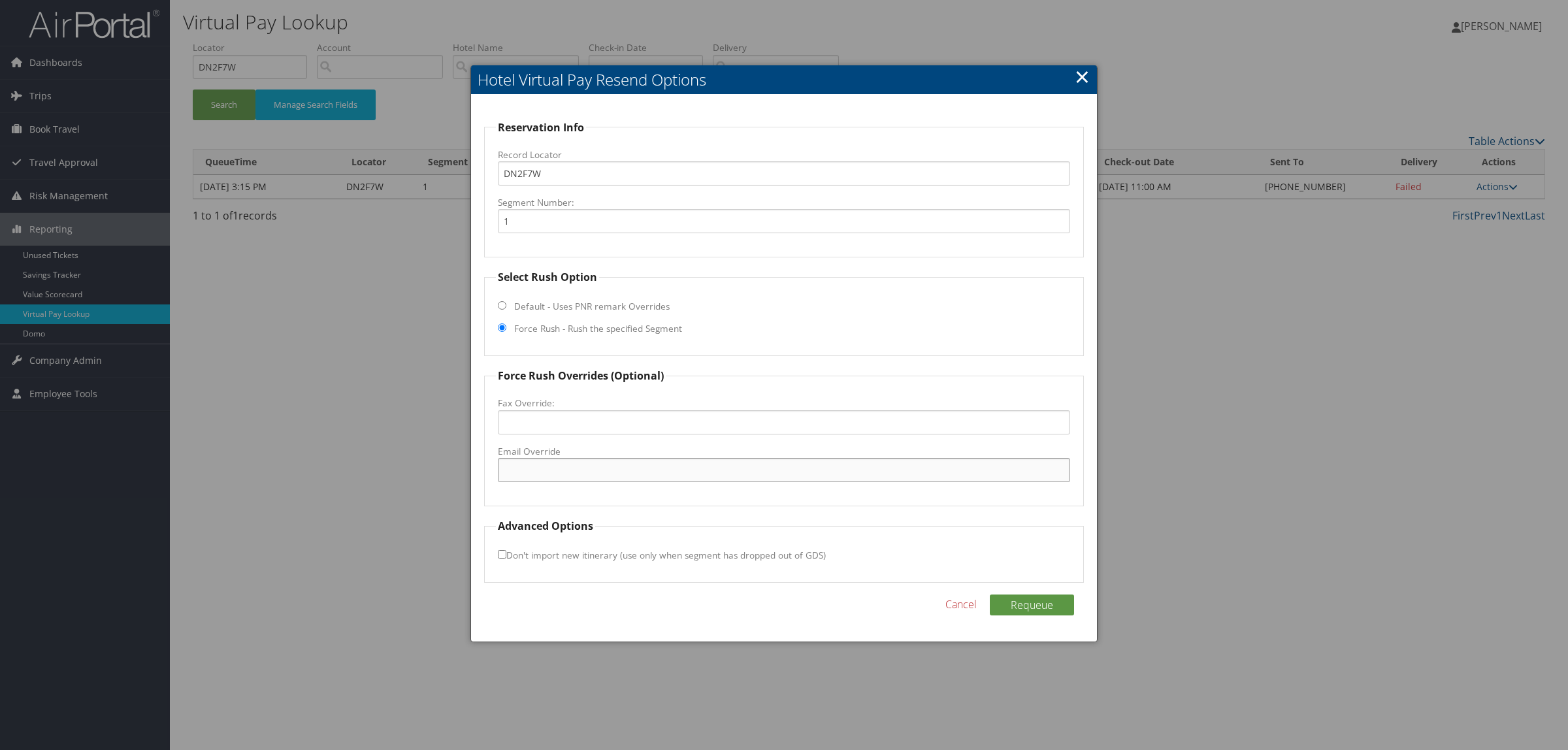
paste input "GSPSC-SalesAdm@hilton.com"
type input "GSPSC-SalesAdm@hilton.com"
click at [1021, 601] on button "Requeue" at bounding box center [1032, 605] width 85 height 21
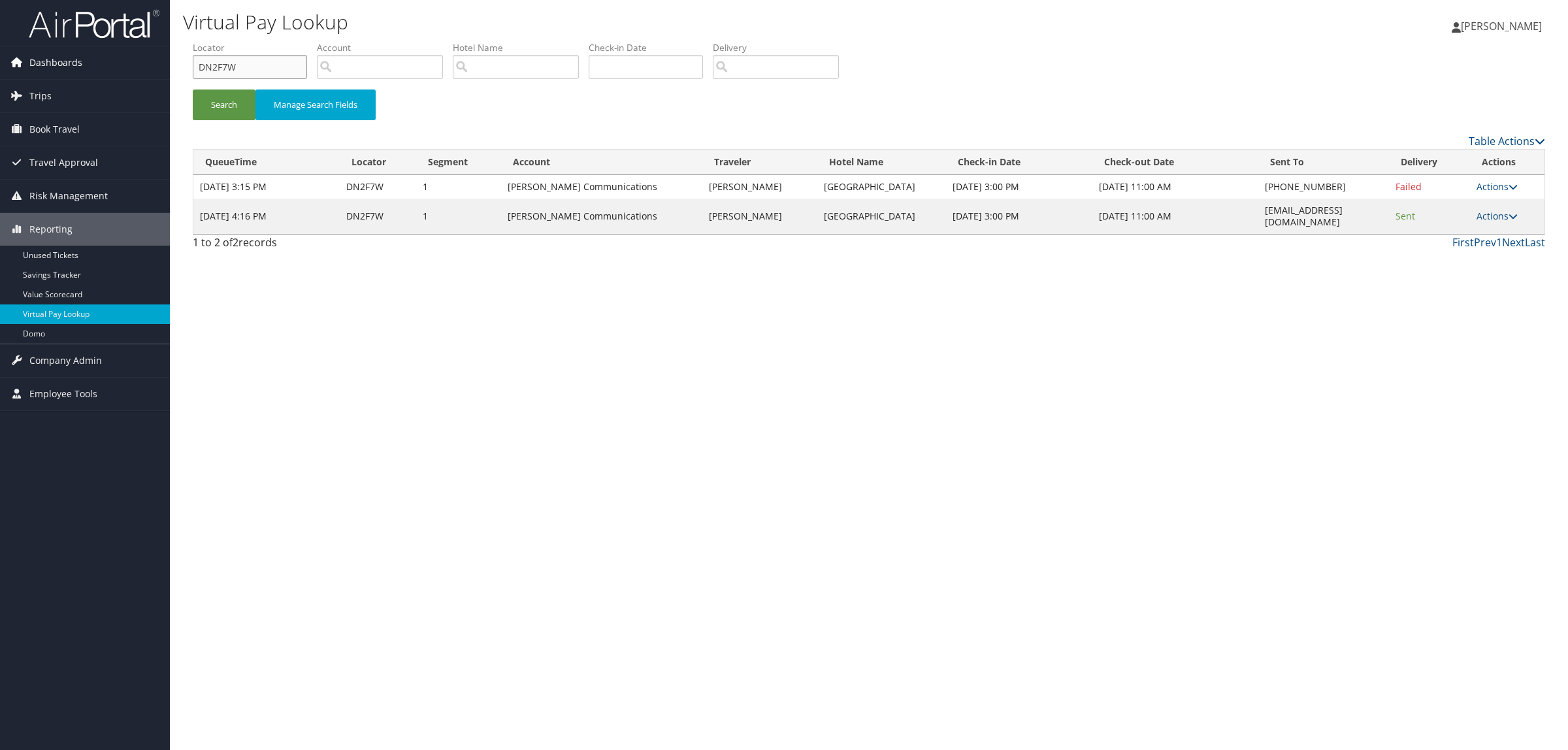
drag, startPoint x: 255, startPoint y: 60, endPoint x: 145, endPoint y: 66, distance: 110.2
click at [145, 66] on div "Dashboards AirPortal 360™ (Manager) AirPortal 360™ (Agent) My Travel Dashboard …" at bounding box center [784, 375] width 1568 height 750
paste input "LP083"
click at [205, 96] on button "Search" at bounding box center [224, 105] width 63 height 31
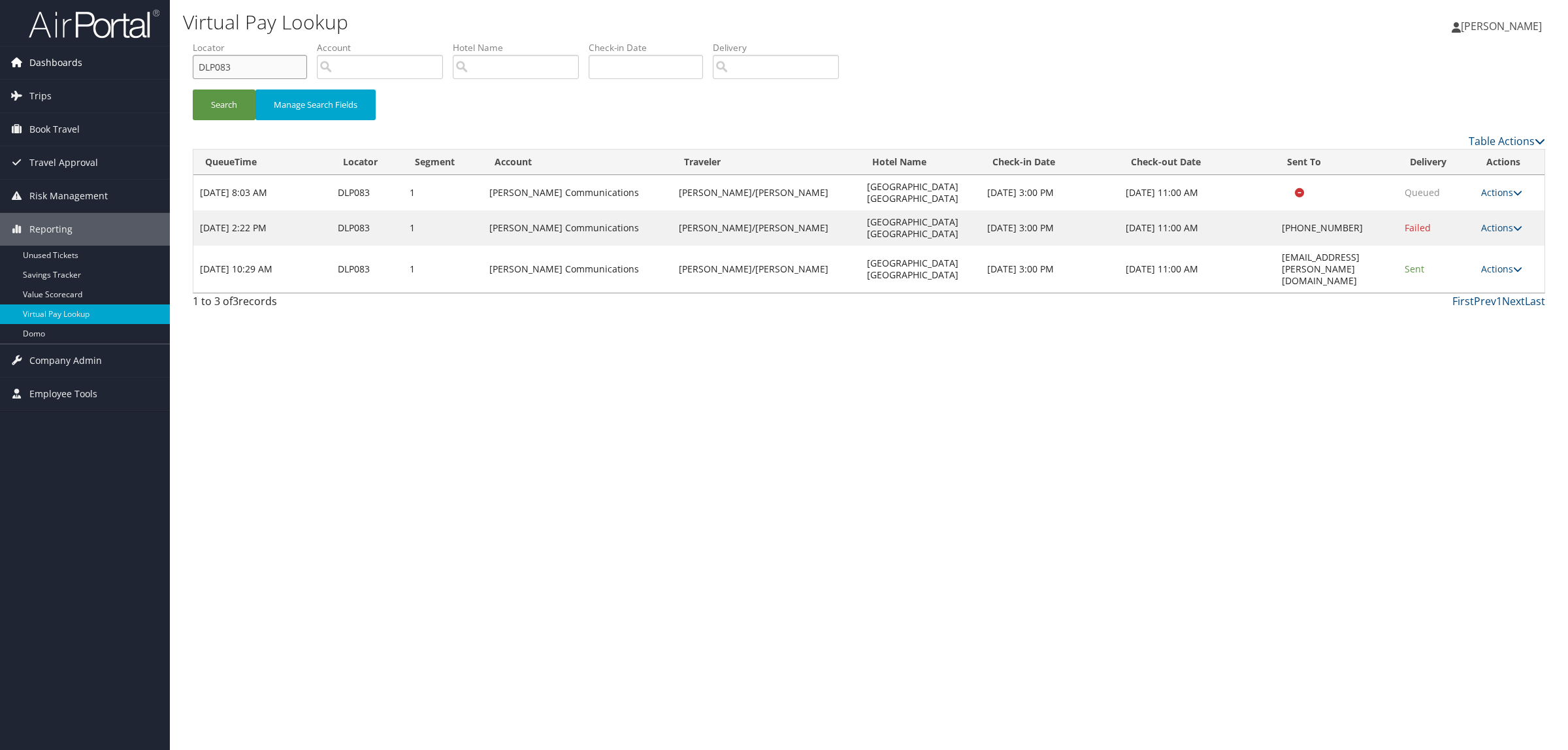
drag, startPoint x: 268, startPoint y: 66, endPoint x: 113, endPoint y: 65, distance: 155.0
click at [113, 65] on div "Dashboards AirPortal 360™ (Manager) AirPortal 360™ (Agent) My Travel Dashboard …" at bounding box center [784, 375] width 1568 height 750
paste input "KWF7"
type input "DKWF73"
click at [226, 109] on button "Search" at bounding box center [224, 105] width 63 height 31
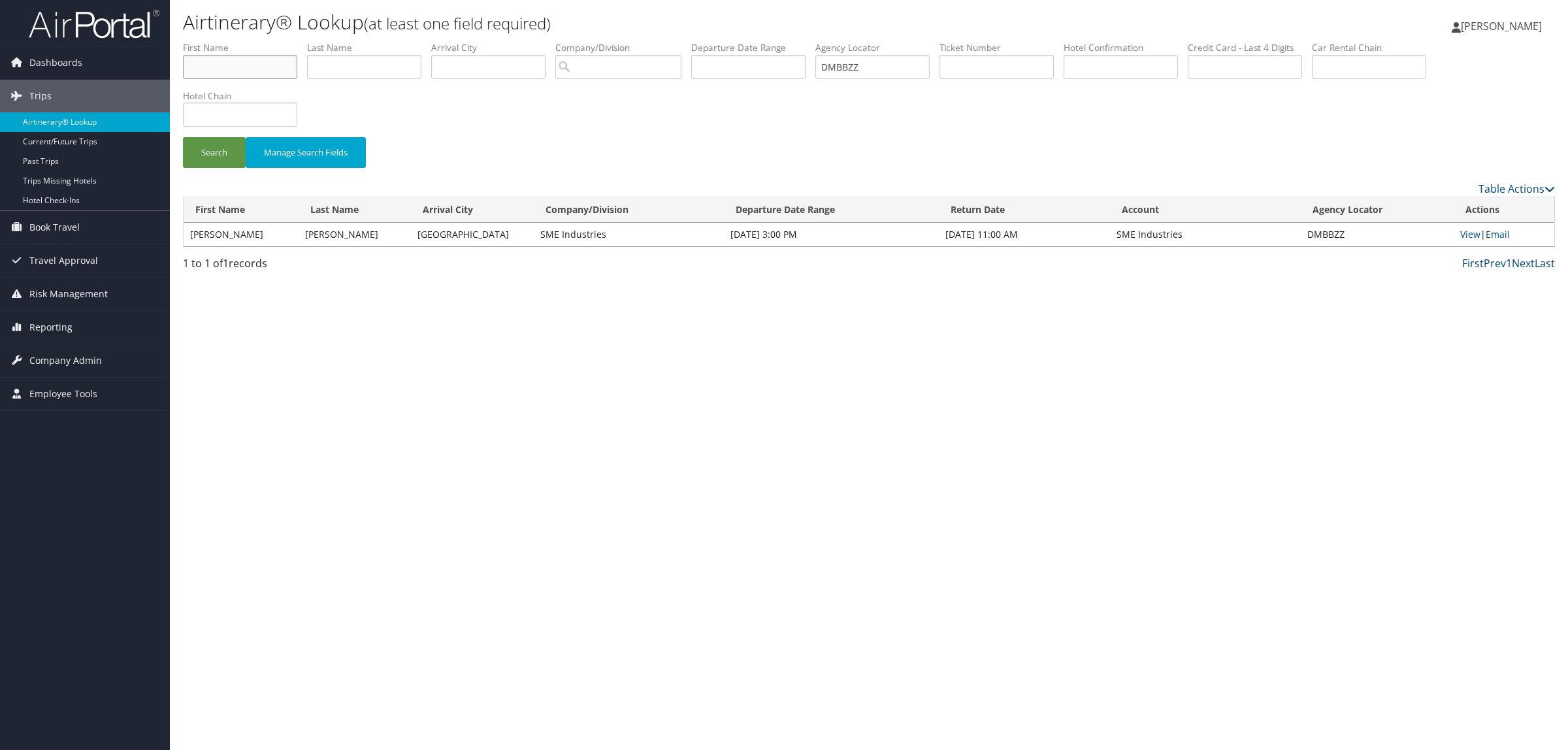
click at [216, 73] on input "text" at bounding box center [240, 67] width 114 height 24
type input "CARRIE"
type input "GARR"
drag, startPoint x: 879, startPoint y: 68, endPoint x: 492, endPoint y: 62, distance: 387.0
click at [492, 41] on ul "First Name CARRIE Last Name GARR Departure City Arrival City Company/Division A…" at bounding box center [869, 41] width 1372 height 0
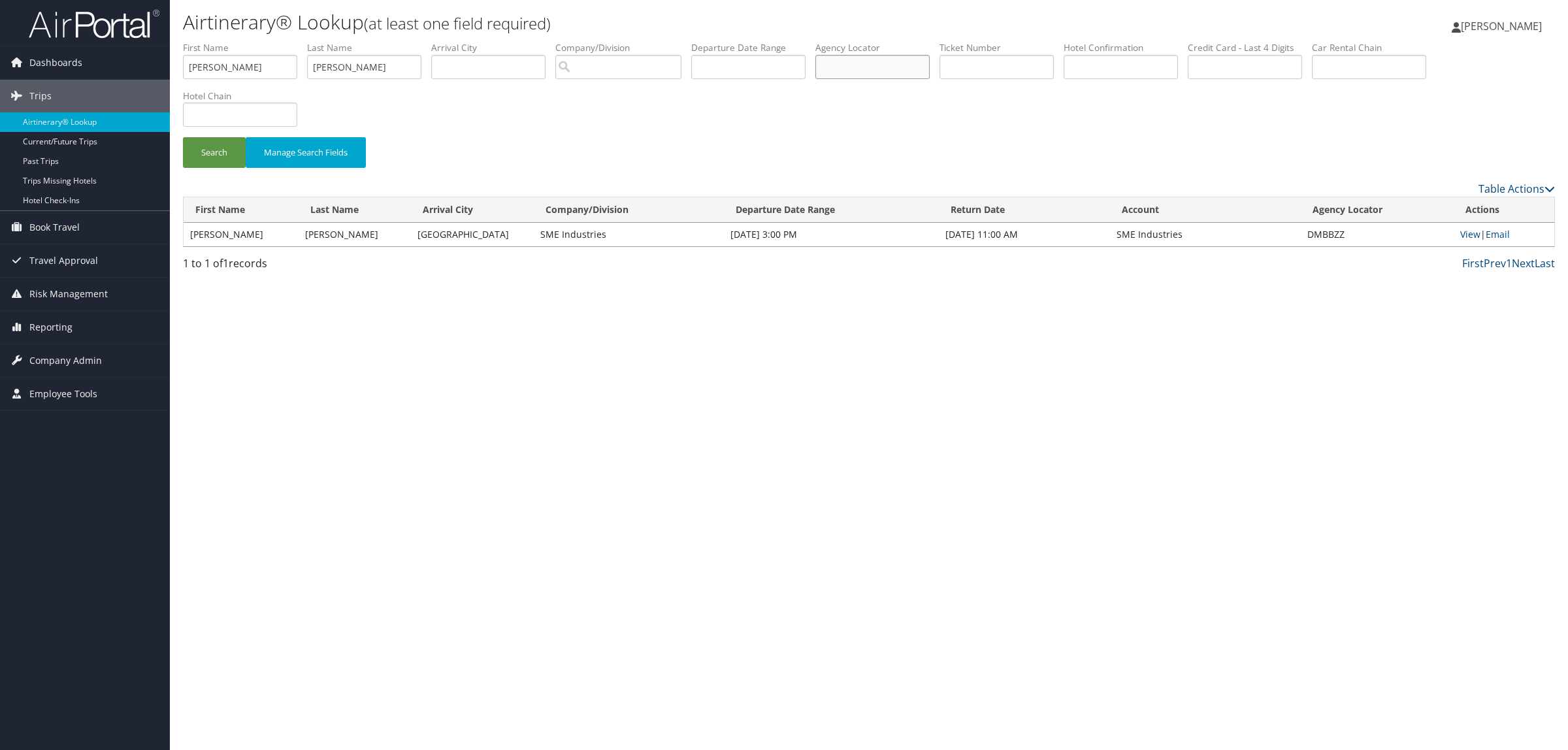
click at [183, 137] on button "Search" at bounding box center [214, 153] width 63 height 31
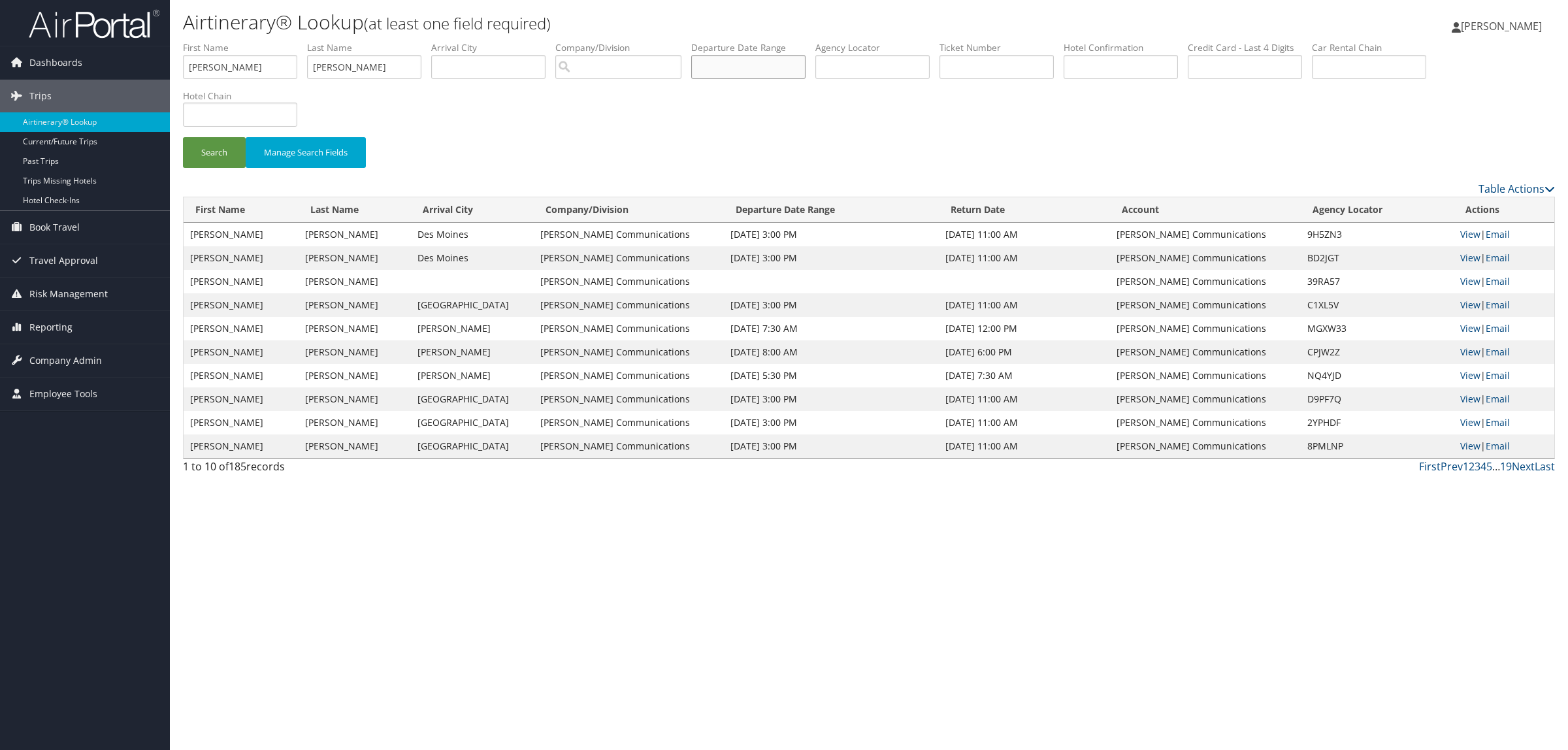
click at [762, 65] on input "text" at bounding box center [748, 67] width 114 height 24
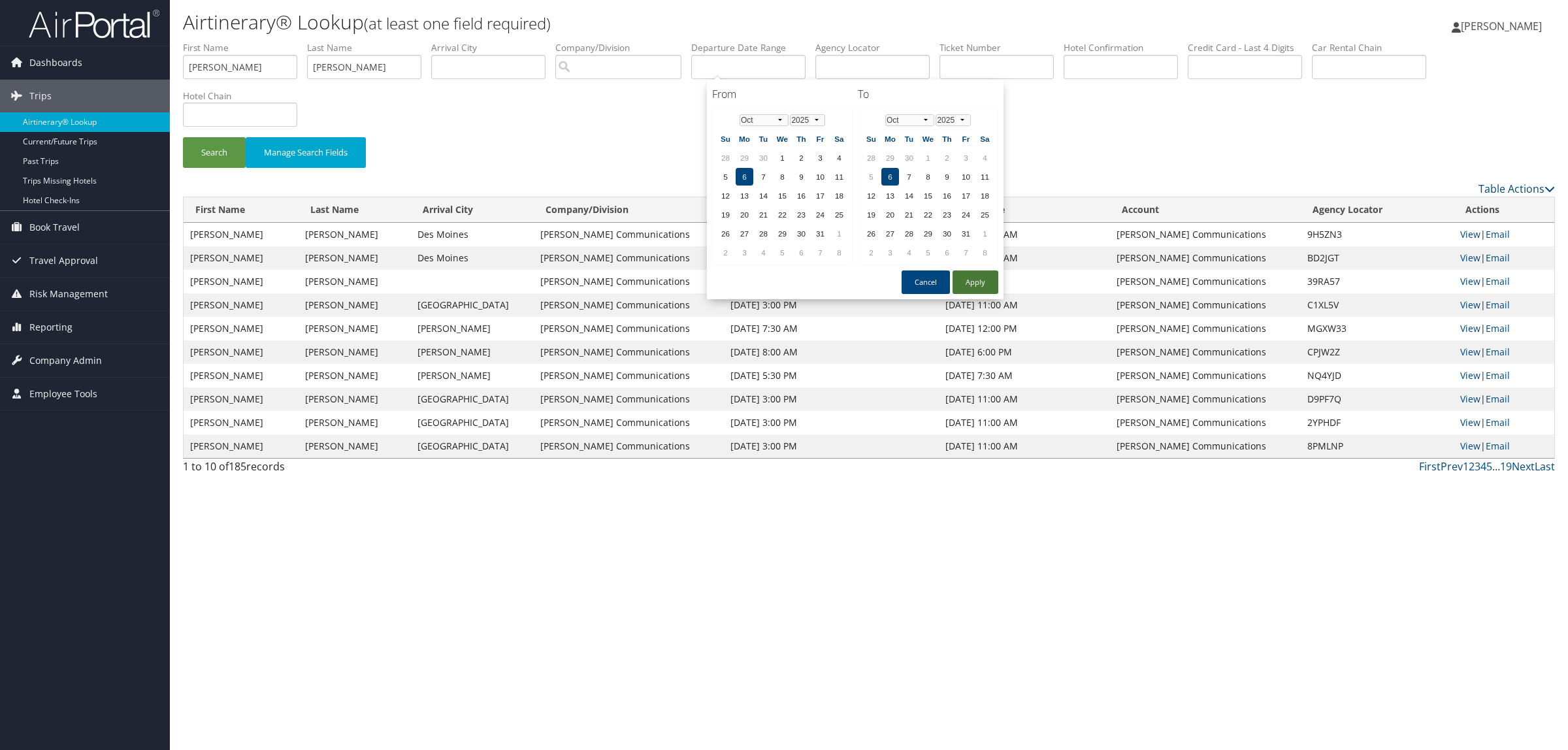
click at [969, 272] on button "Apply" at bounding box center [976, 282] width 46 height 23
type input "10/06/2025"
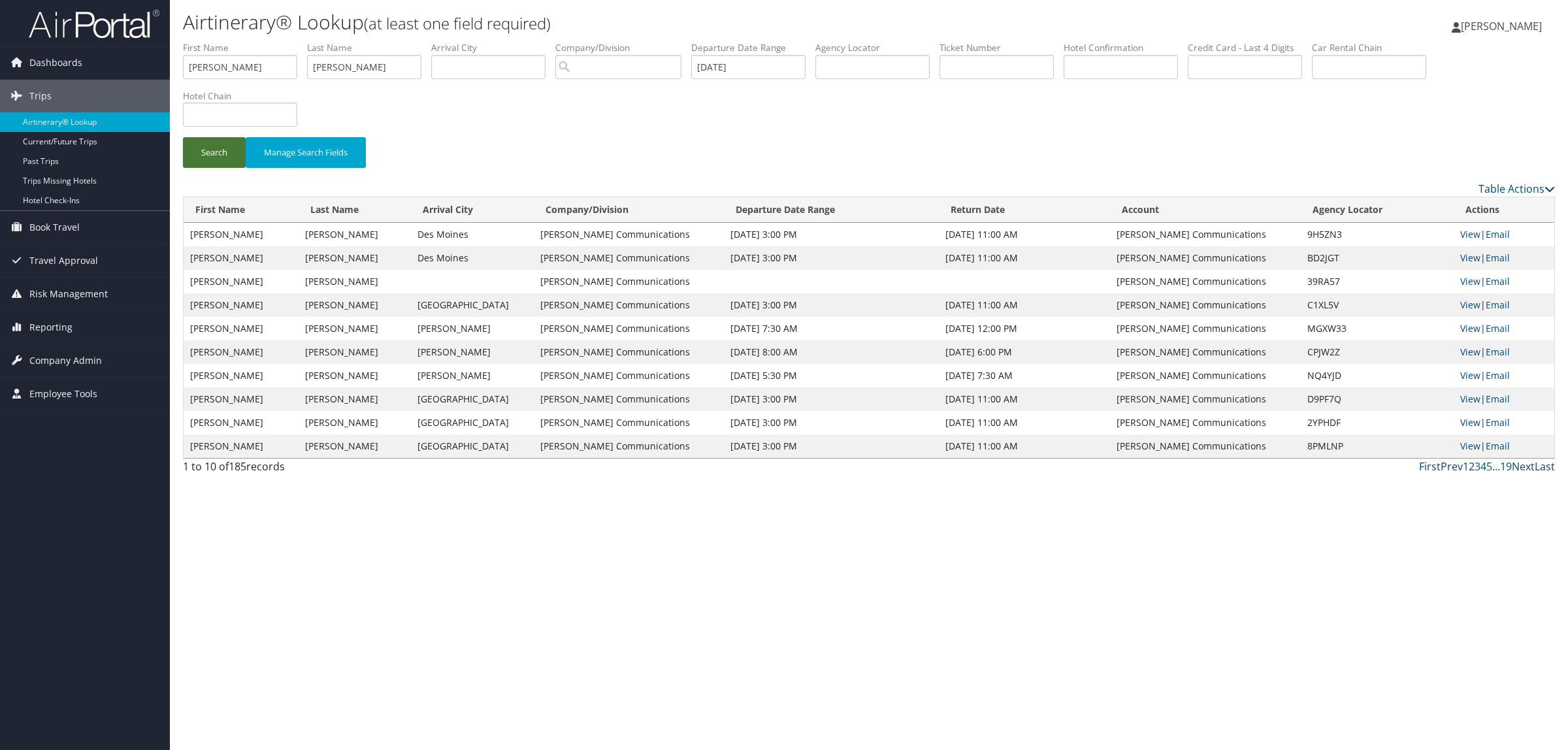
click at [223, 154] on button "Search" at bounding box center [214, 153] width 63 height 31
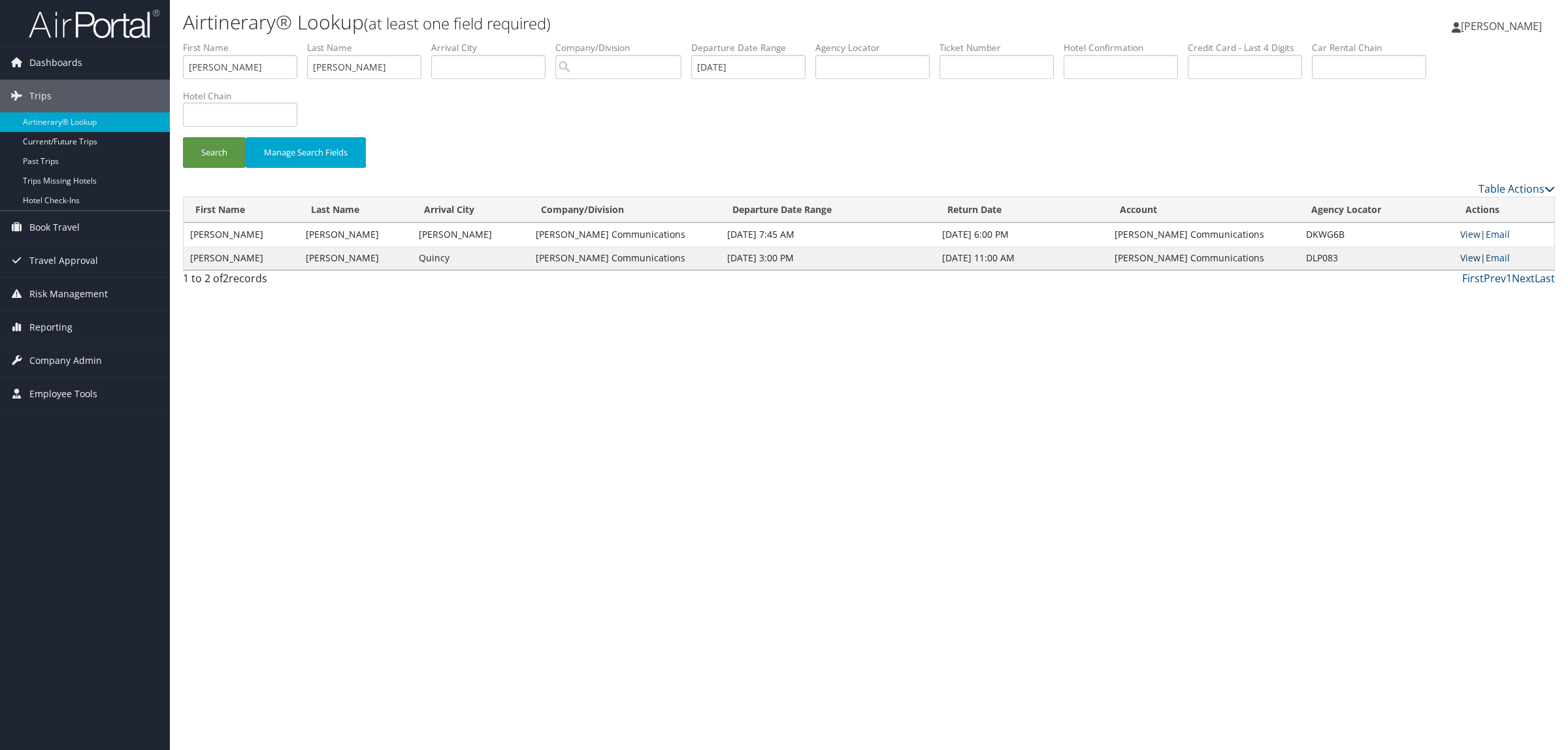
click at [1464, 255] on link "View" at bounding box center [1470, 257] width 20 height 12
drag, startPoint x: 250, startPoint y: 64, endPoint x: 174, endPoint y: 73, distance: 76.5
click at [77, 71] on div "Dashboards AirPortal 360™ (Manager) AirPortal 360™ (Agent) My Travel Dashboard …" at bounding box center [784, 375] width 1568 height 750
paste input "MICHAEL BRECHLER"
drag, startPoint x: 227, startPoint y: 71, endPoint x: 296, endPoint y: 65, distance: 69.3
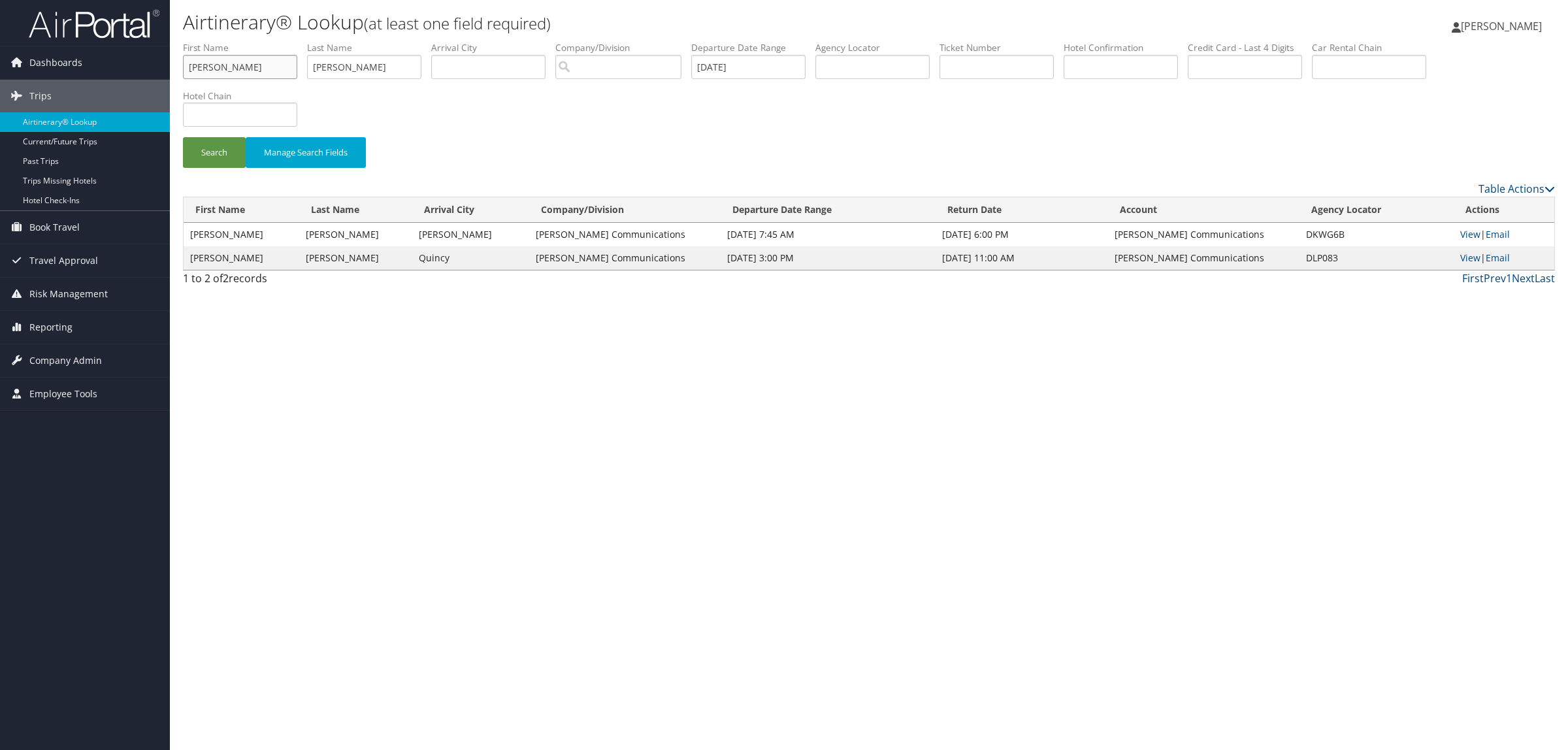
click at [296, 65] on input "MICHAEL BRECHLER" at bounding box center [240, 67] width 114 height 24
type input "MICHAEL"
drag, startPoint x: 382, startPoint y: 64, endPoint x: 203, endPoint y: 47, distance: 179.8
click at [203, 41] on ul "First Name MICHAEL Last Name GARR Departure City Arrival City Company/Division …" at bounding box center [869, 41] width 1372 height 0
paste input "MICHAEL BRECHLER"
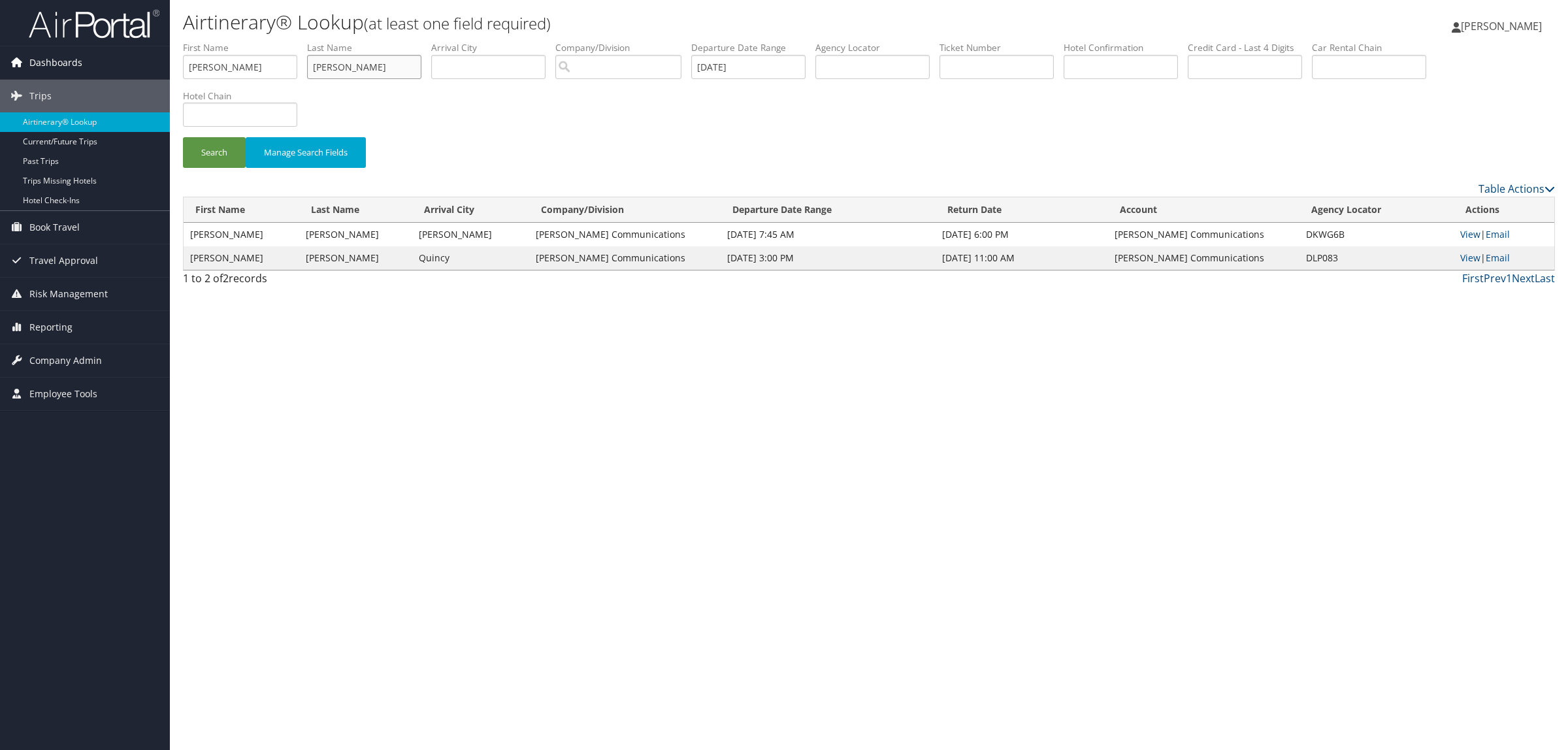
drag, startPoint x: 359, startPoint y: 66, endPoint x: 161, endPoint y: 47, distance: 198.9
click at [161, 47] on div "Dashboards AirPortal 360™ (Manager) AirPortal 360™ (Agent) My Travel Dashboard …" at bounding box center [784, 375] width 1568 height 750
type input "BRECHLER"
click at [214, 157] on button "Search" at bounding box center [214, 153] width 63 height 31
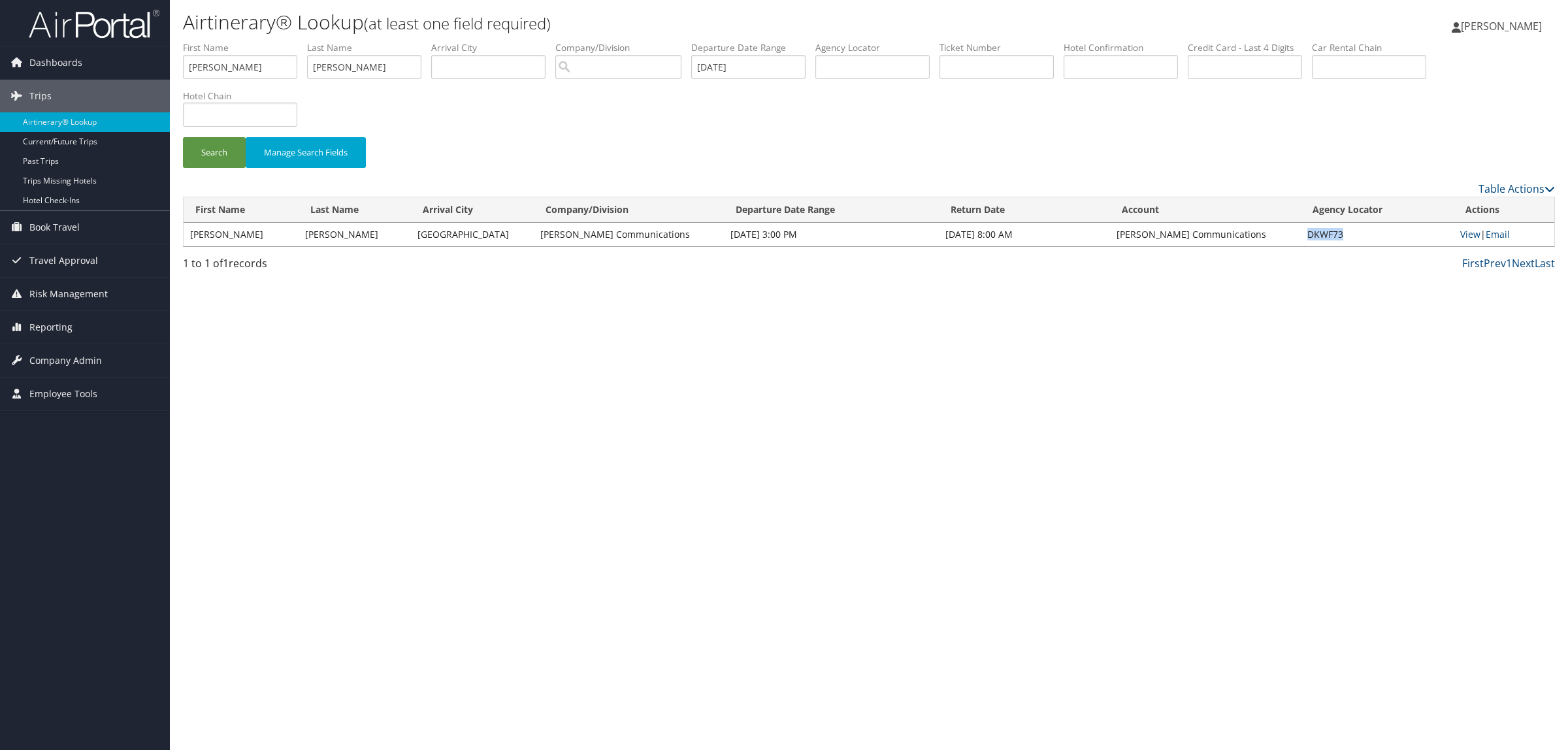
drag, startPoint x: 1307, startPoint y: 235, endPoint x: 1343, endPoint y: 234, distance: 36.0
click at [1343, 234] on td "DKWF73" at bounding box center [1377, 234] width 153 height 23
copy td "DKWF73"
